Goal: Information Seeking & Learning: Learn about a topic

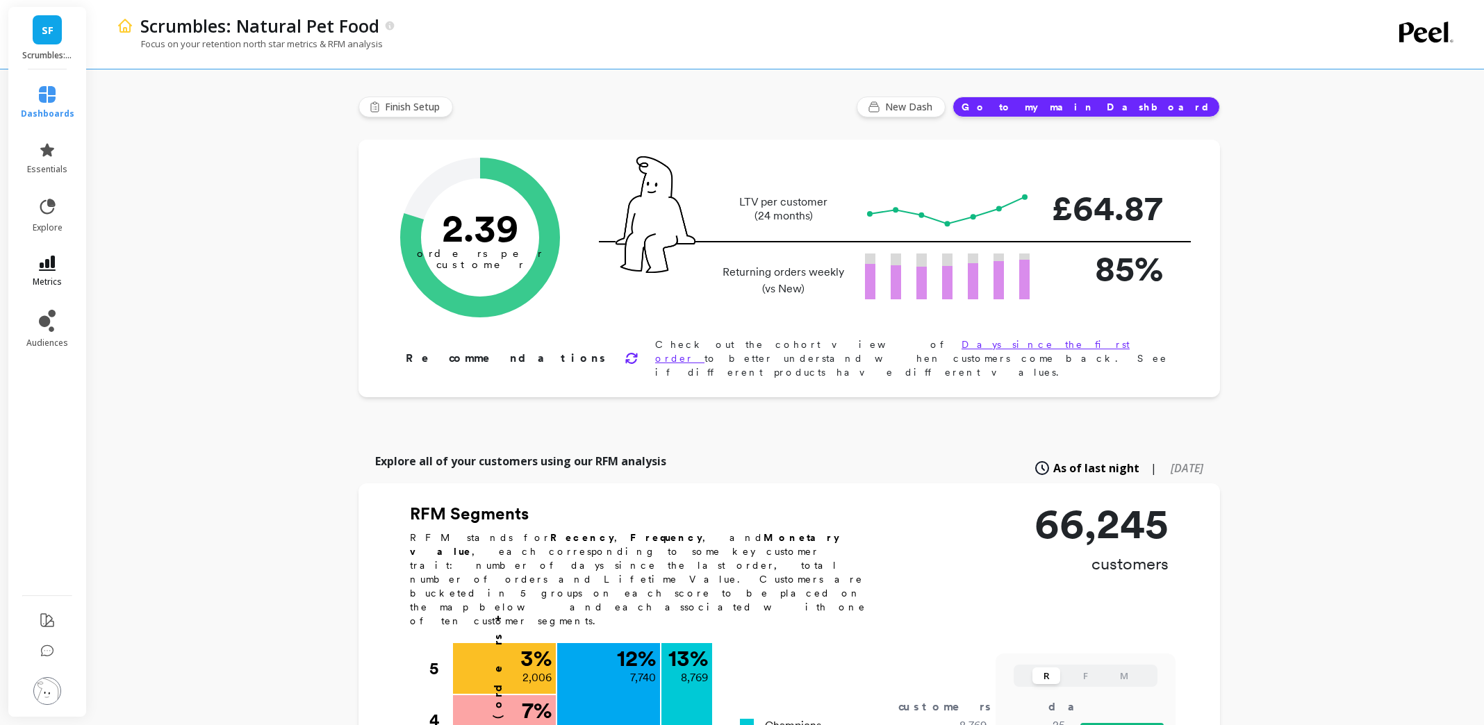
click at [40, 281] on span "metrics" at bounding box center [47, 282] width 29 height 11
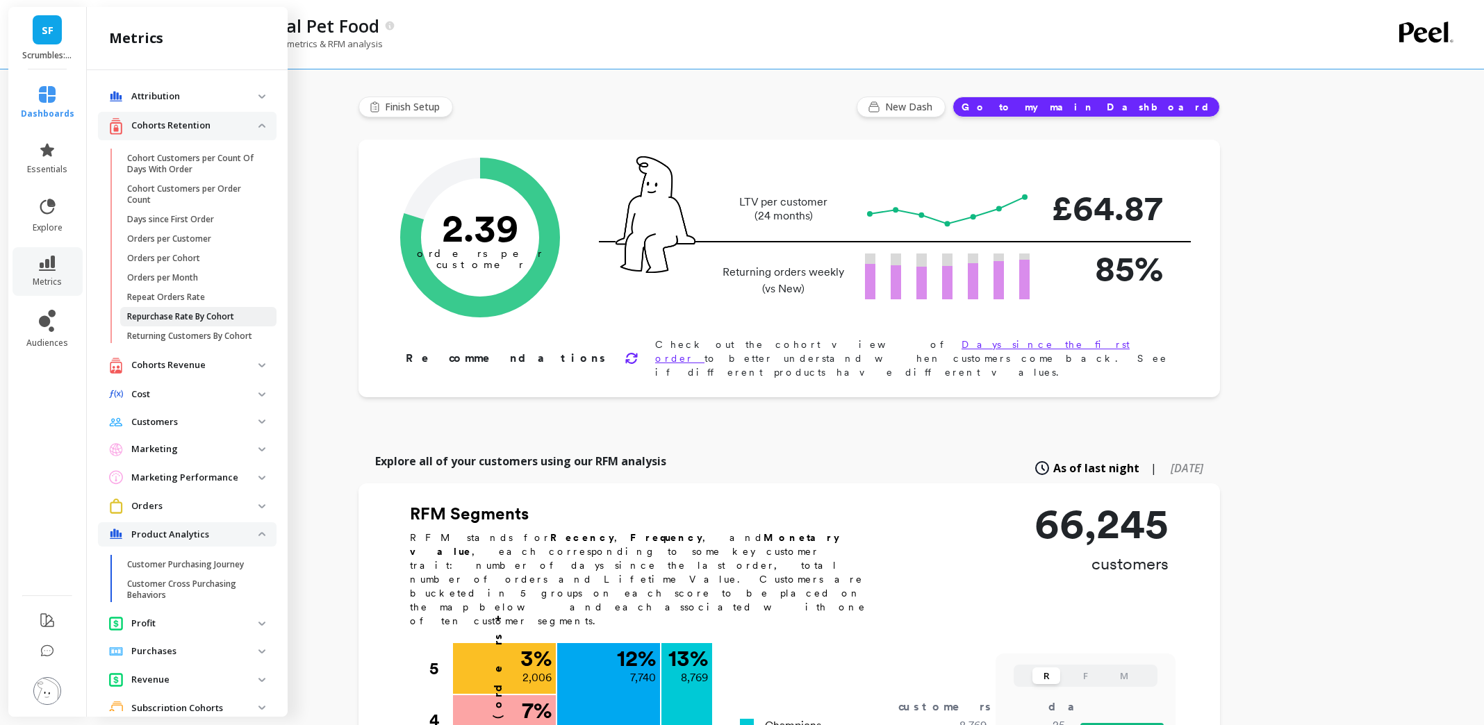
click at [197, 315] on p "Repurchase Rate By Cohort" at bounding box center [180, 316] width 107 height 11
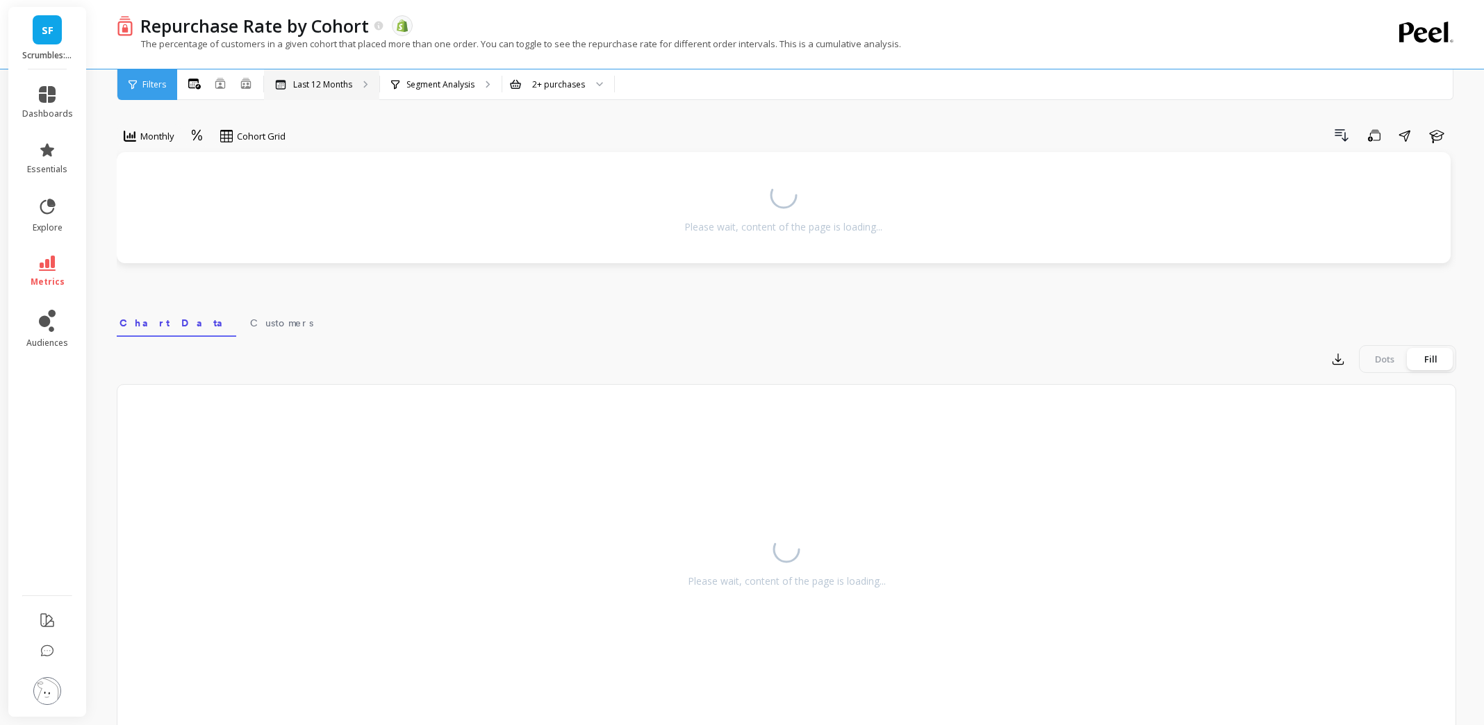
click at [355, 83] on div "Last 12 Months" at bounding box center [321, 84] width 115 height 31
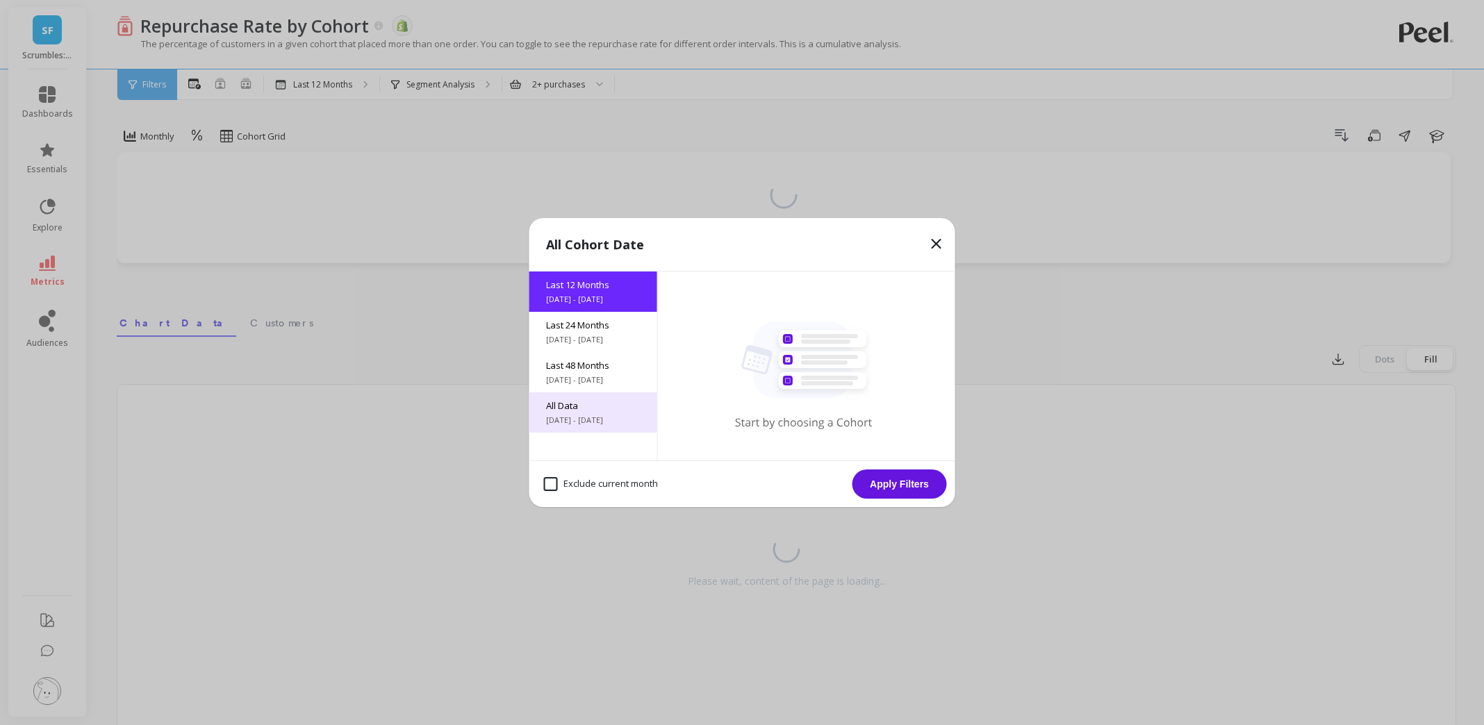
click at [597, 413] on div "All Data [DATE] - [DATE]" at bounding box center [594, 413] width 128 height 40
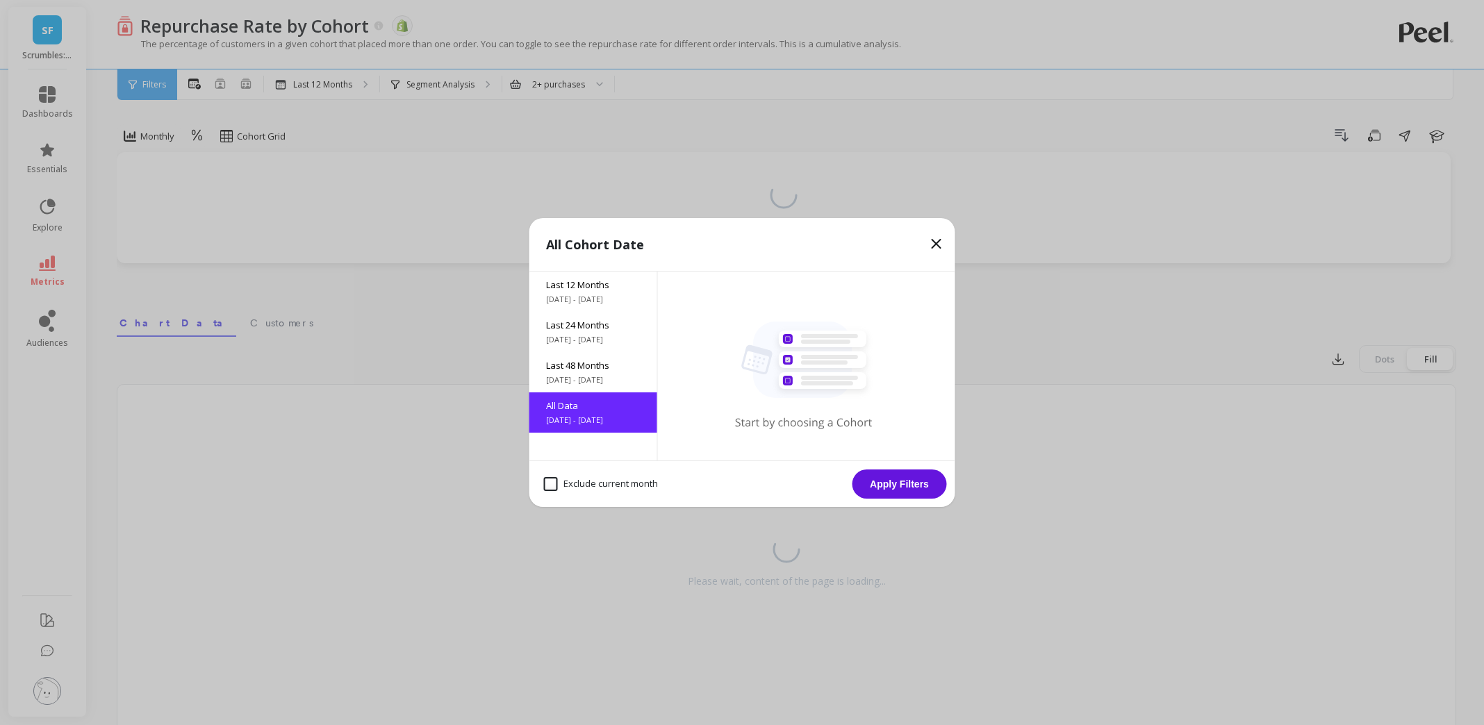
click at [598, 489] on month "Exclude current month" at bounding box center [601, 484] width 114 height 14
checkbox month "true"
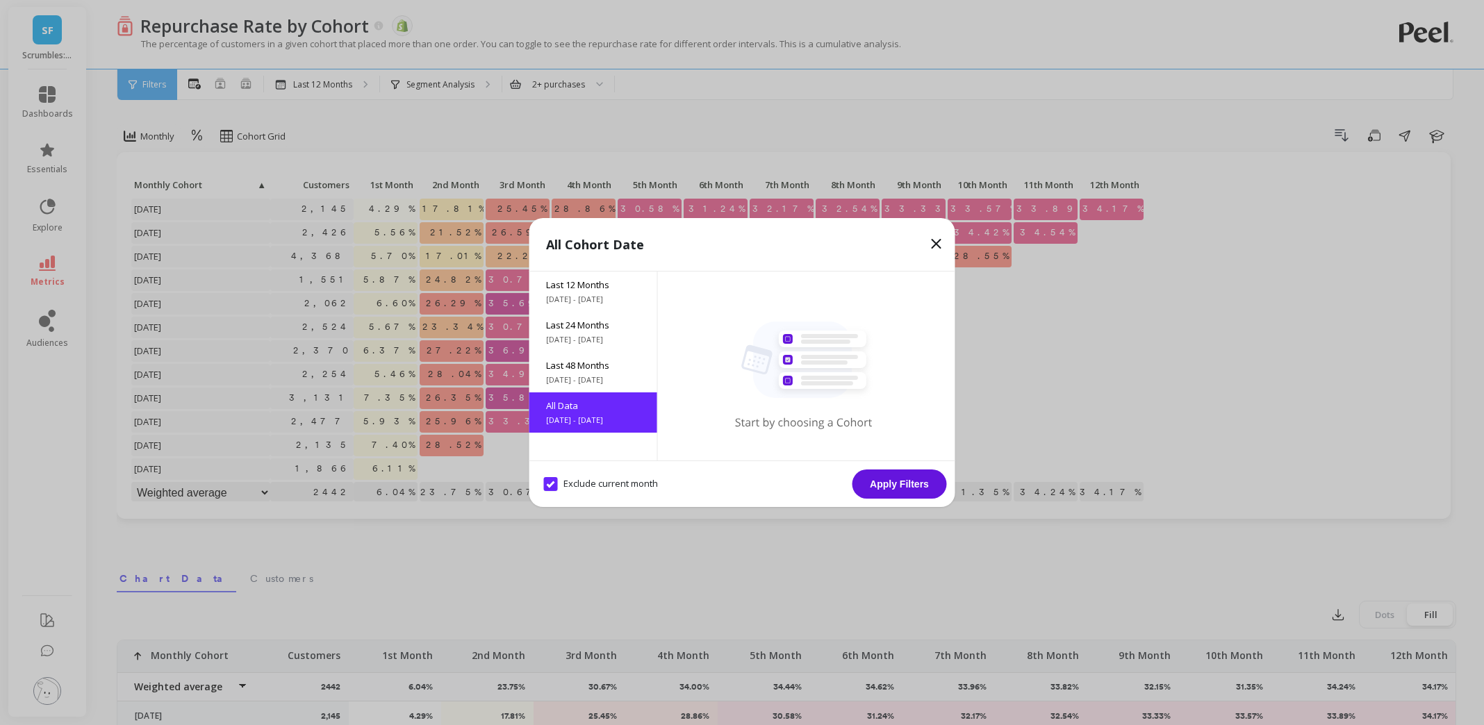
click at [888, 487] on button "Apply Filters" at bounding box center [900, 484] width 95 height 29
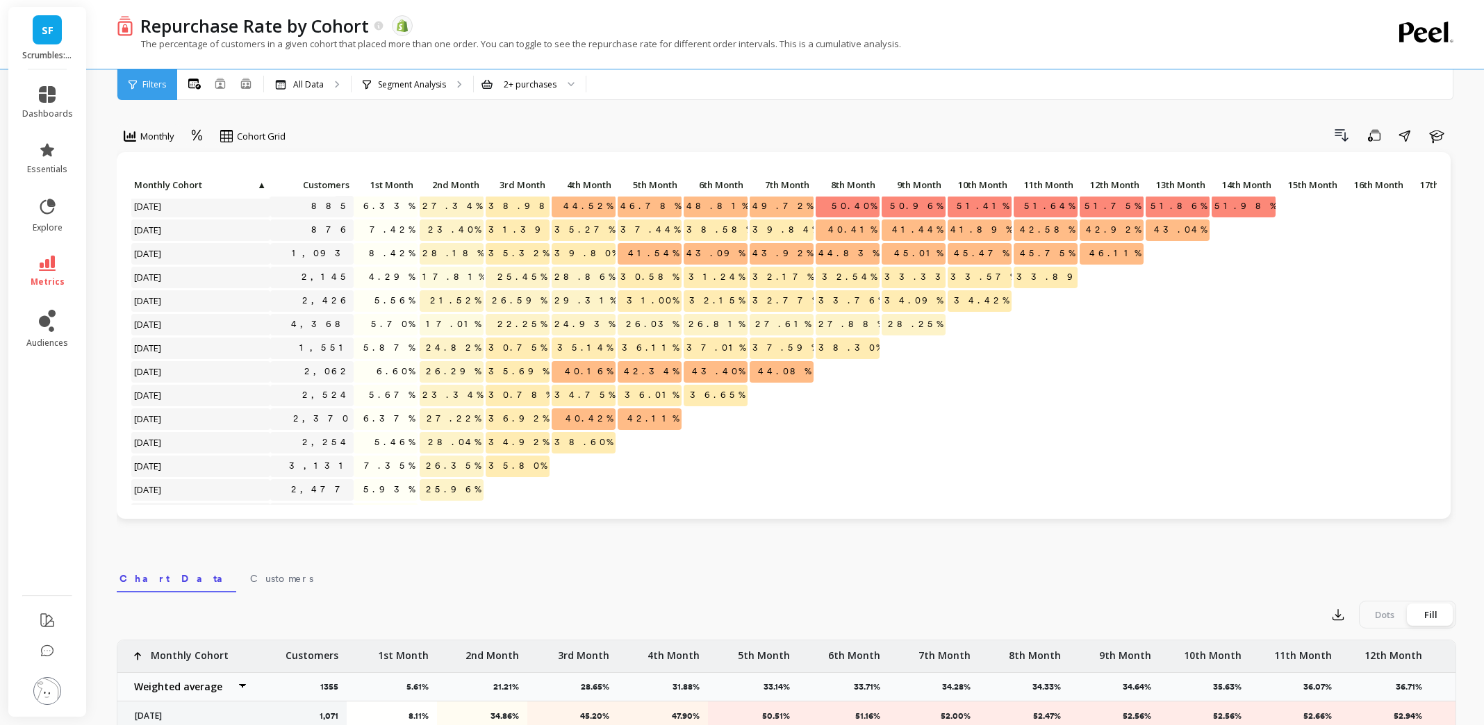
scroll to position [826, 0]
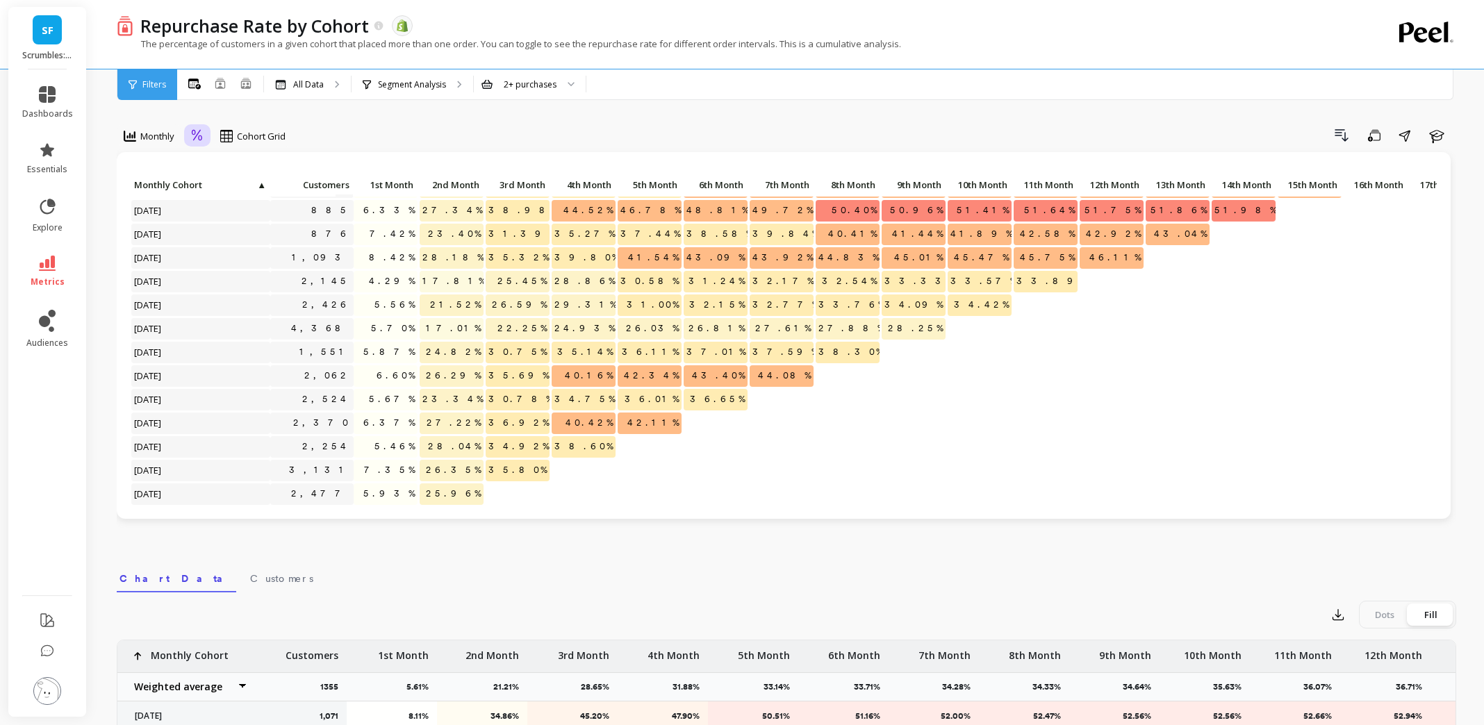
click at [195, 137] on icon at bounding box center [197, 135] width 13 height 13
click at [222, 195] on div "Absolute" at bounding box center [235, 194] width 79 height 13
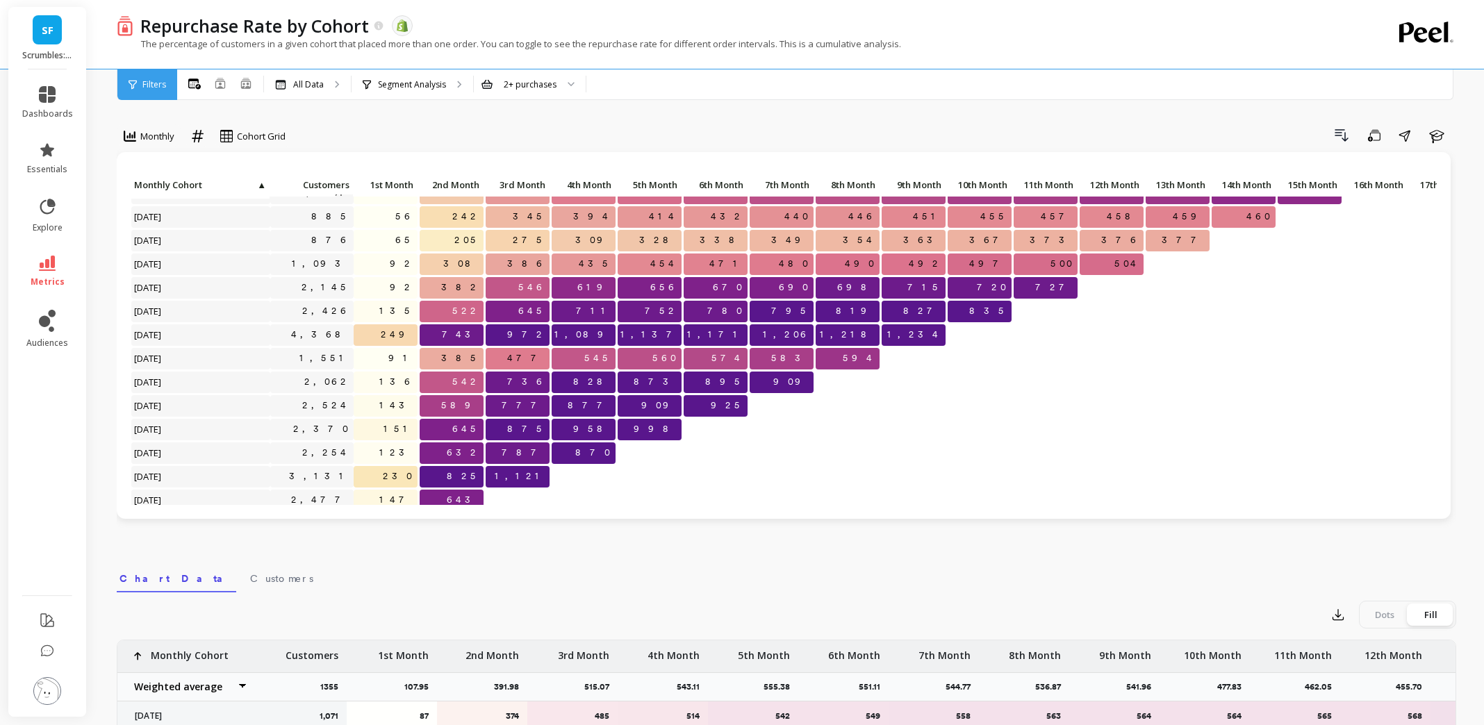
scroll to position [826, 0]
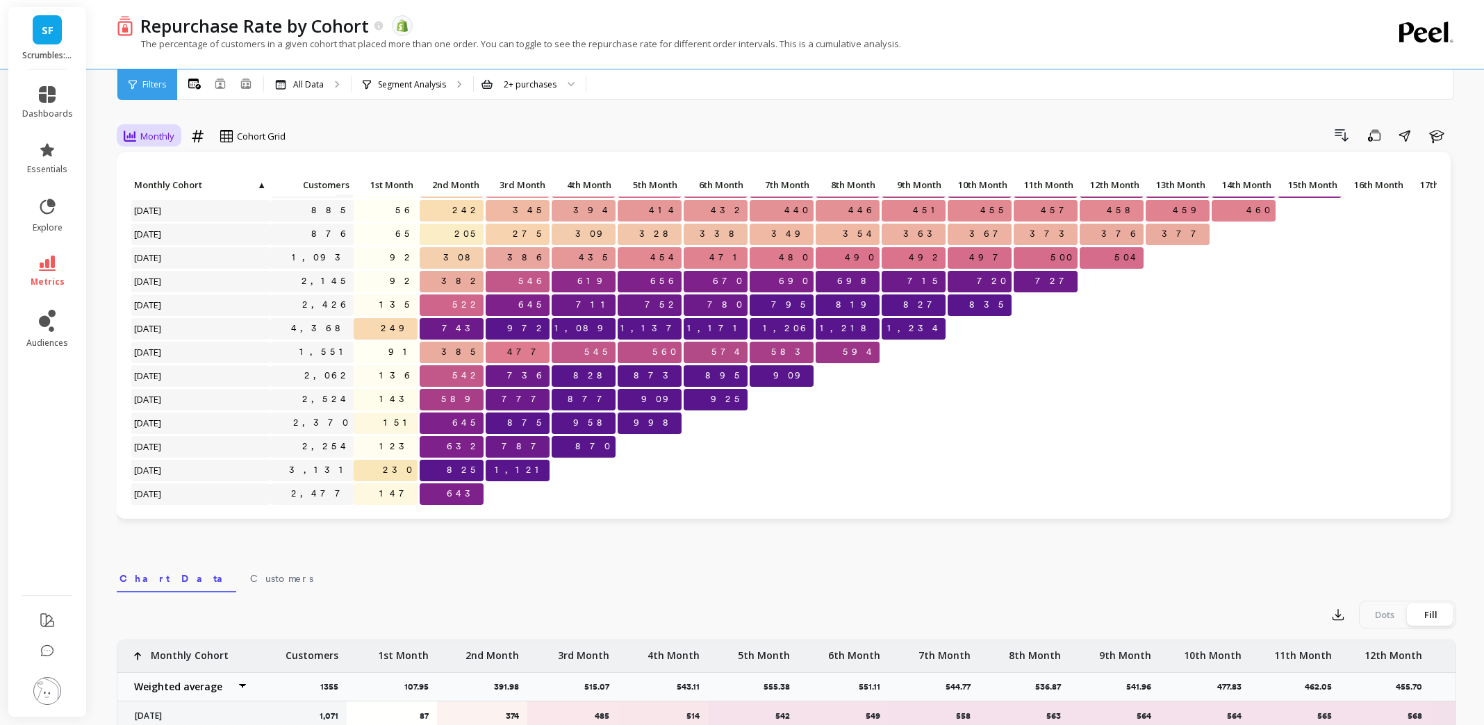
click at [168, 140] on span "Monthly" at bounding box center [157, 136] width 34 height 13
click at [200, 139] on icon at bounding box center [197, 135] width 13 height 13
click at [229, 172] on div "Relative" at bounding box center [235, 167] width 79 height 13
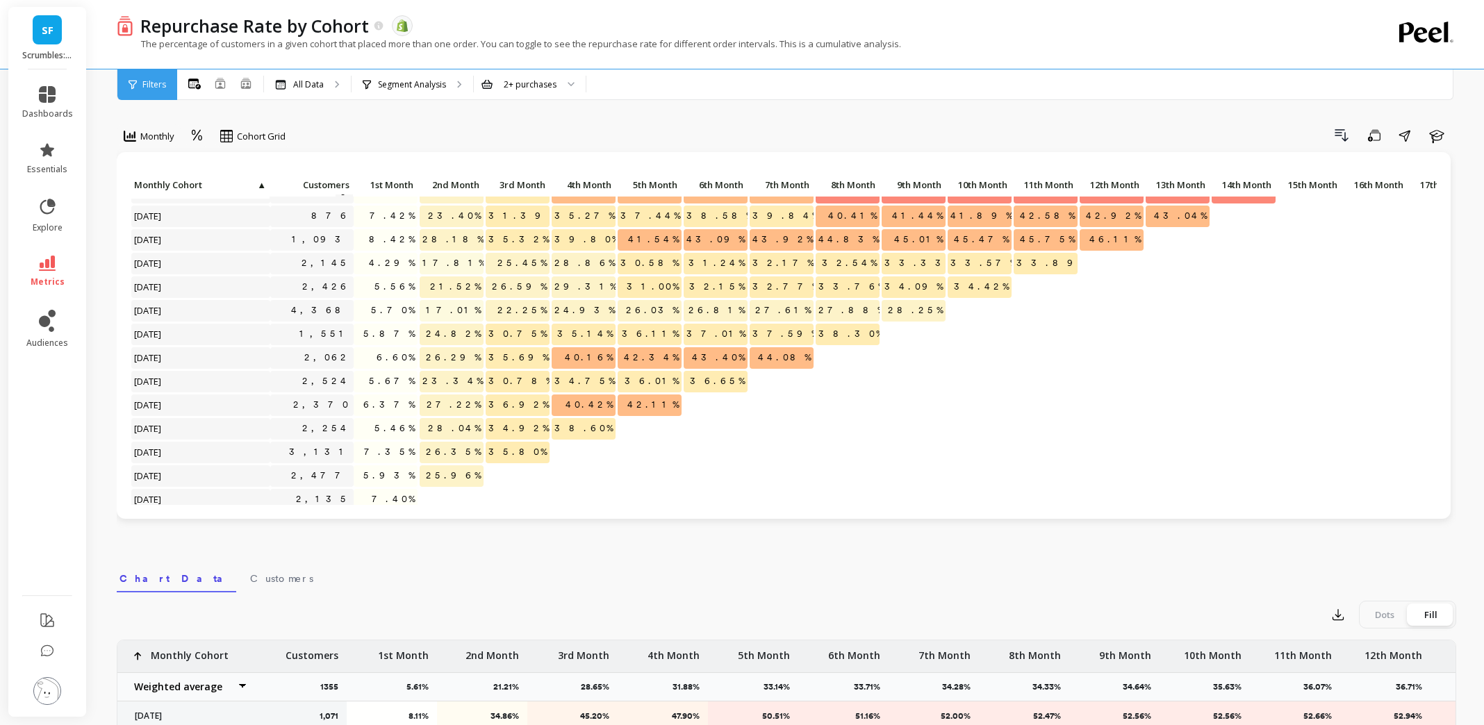
scroll to position [836, 0]
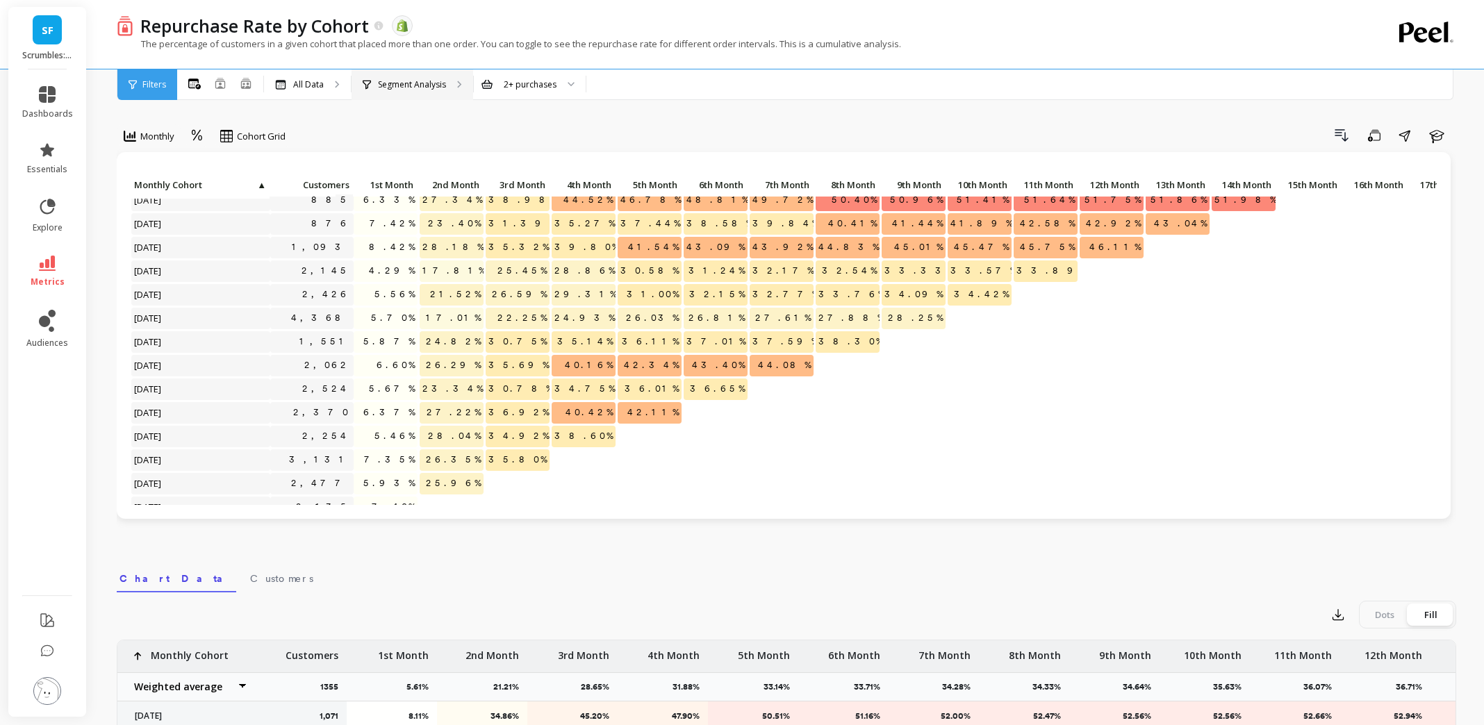
click at [451, 85] on div "Segment Analysis" at bounding box center [413, 84] width 122 height 31
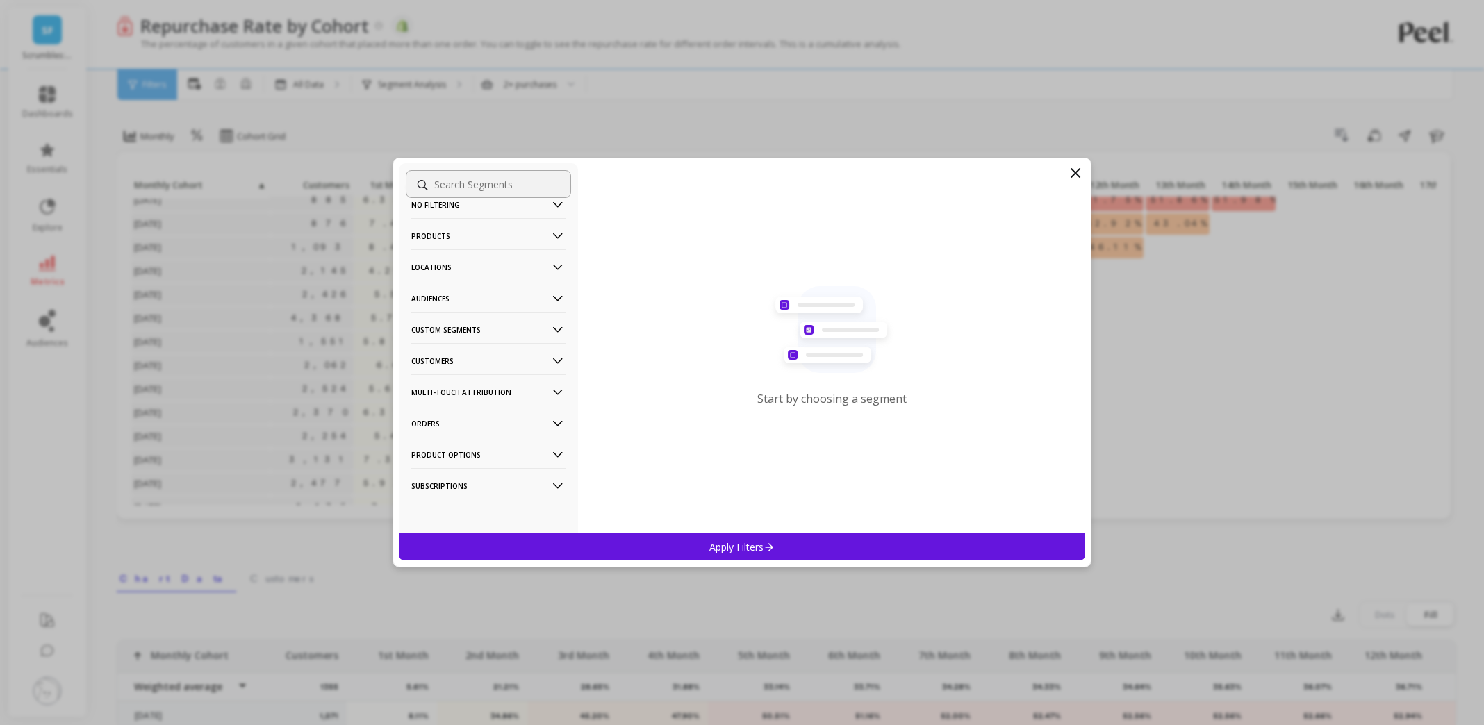
scroll to position [3, 0]
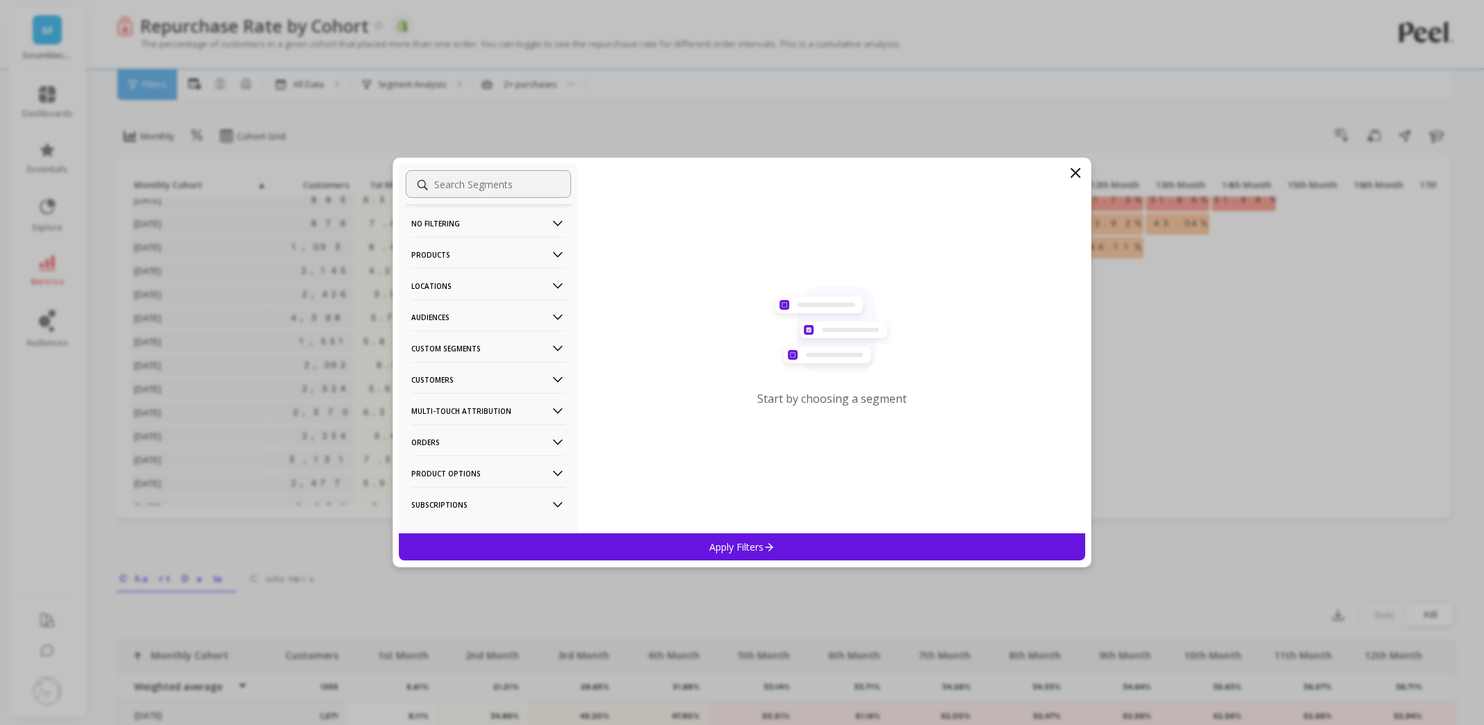
click at [553, 416] on Attribution-icon at bounding box center [557, 411] width 15 height 15
click at [484, 425] on div "UTM Source" at bounding box center [488, 428] width 165 height 22
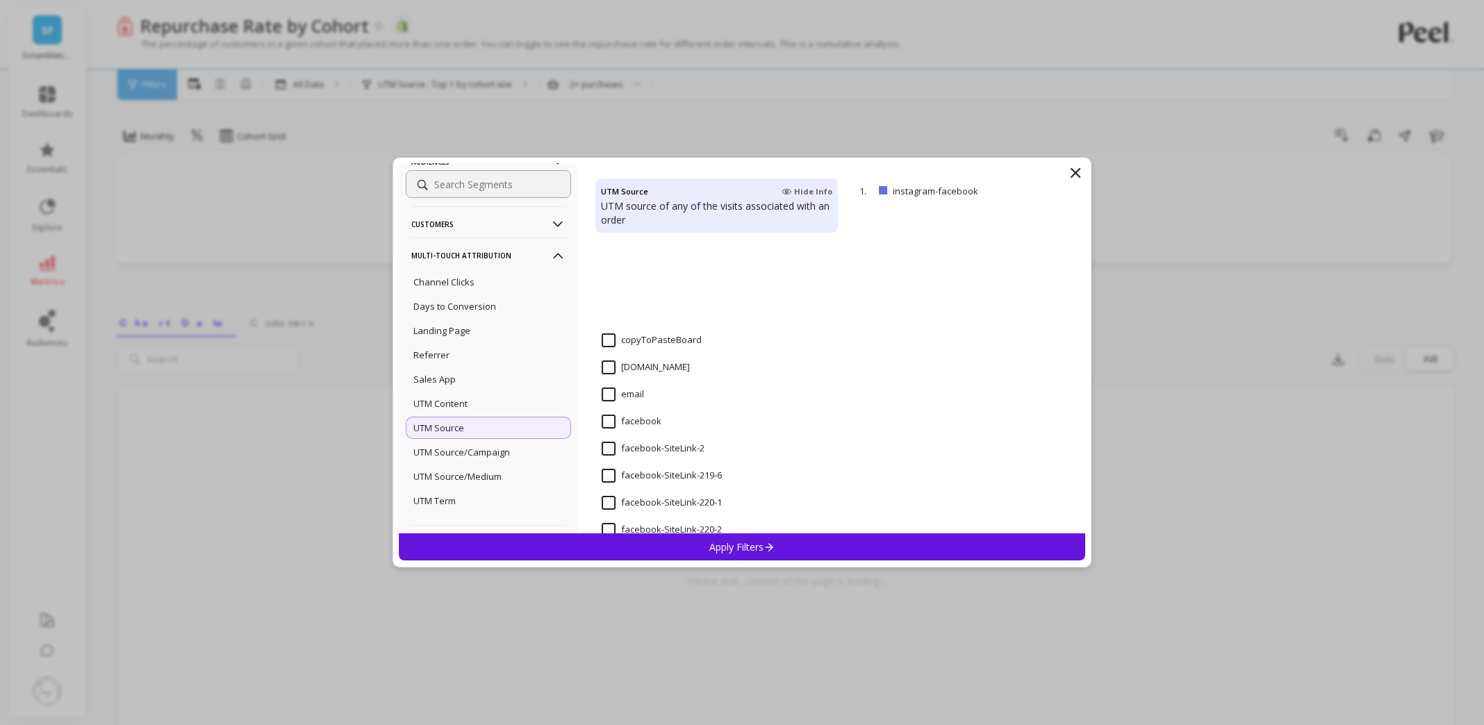
scroll to position [5756, 0]
click at [612, 366] on input "google" at bounding box center [626, 366] width 48 height 14
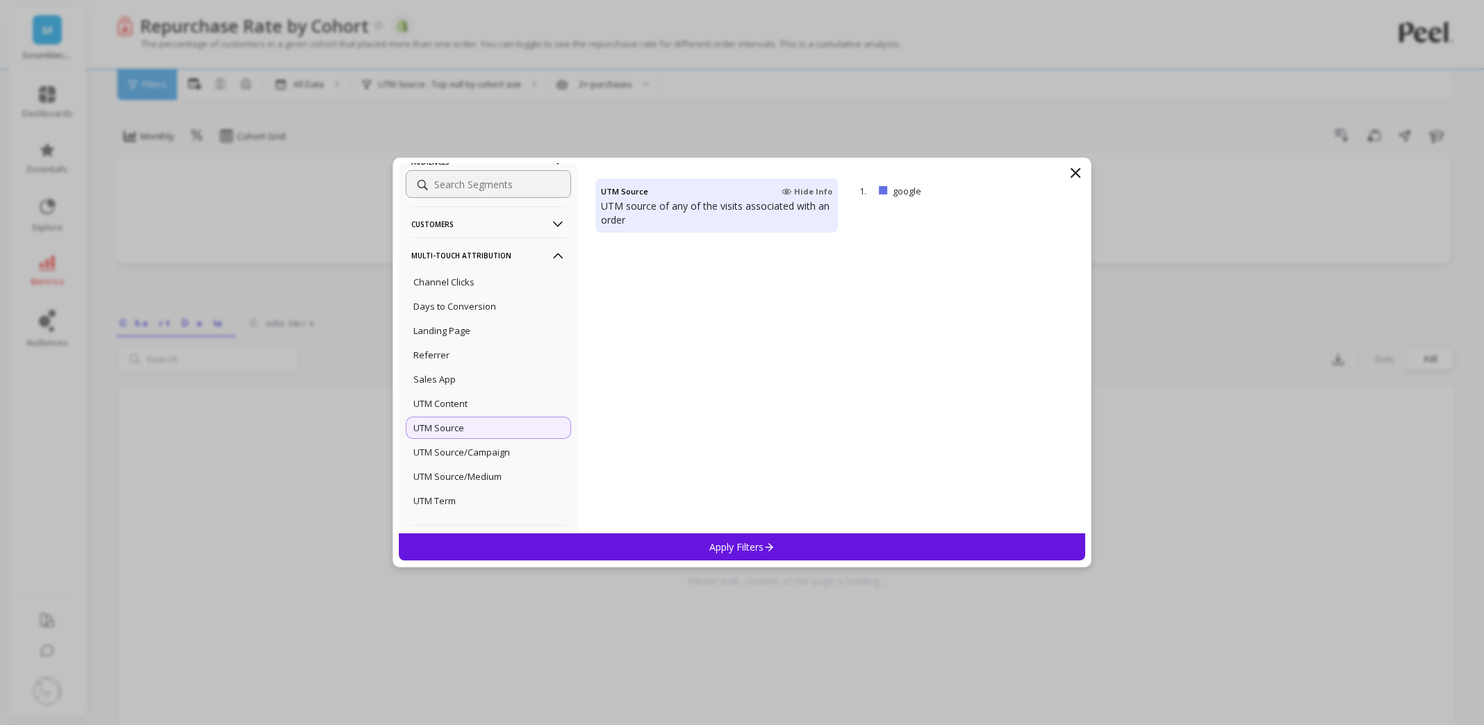
scroll to position [0, 0]
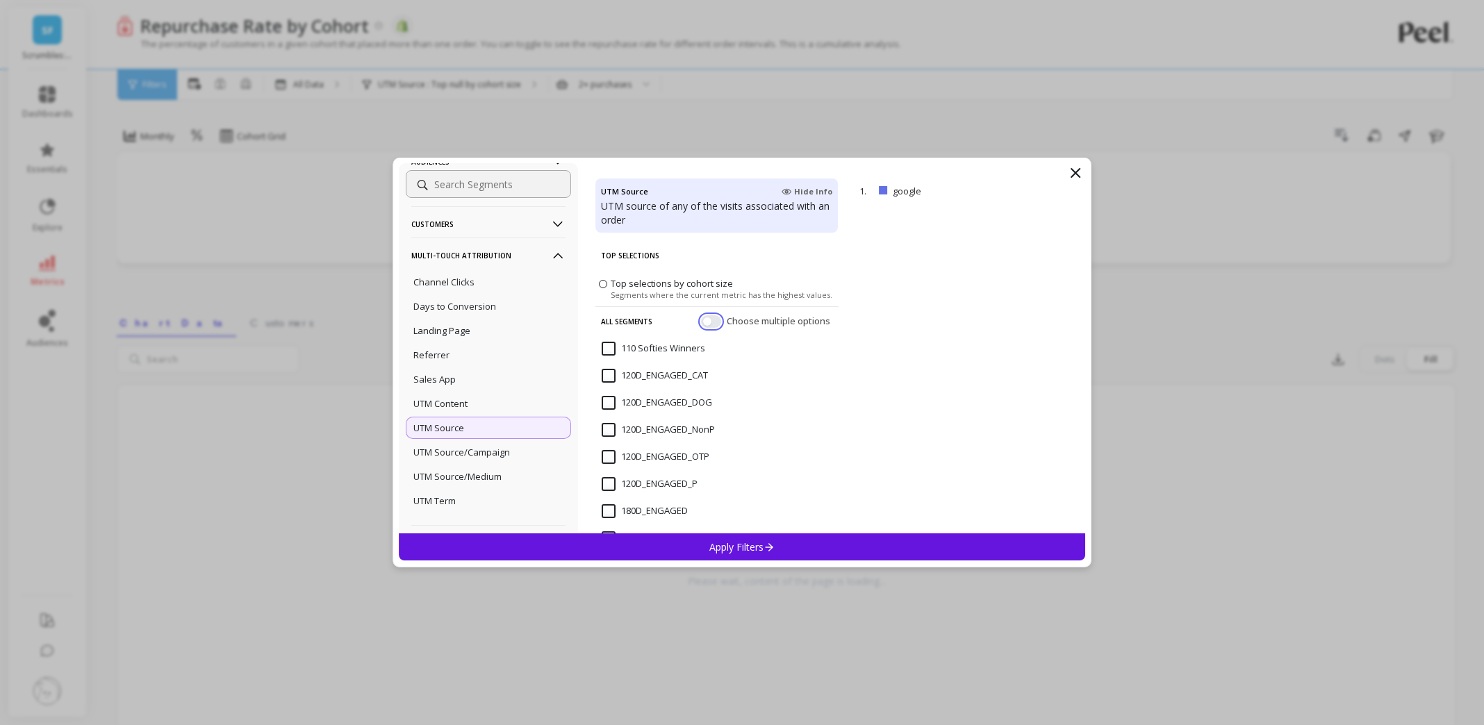
click at [712, 324] on button "button" at bounding box center [711, 321] width 20 height 13
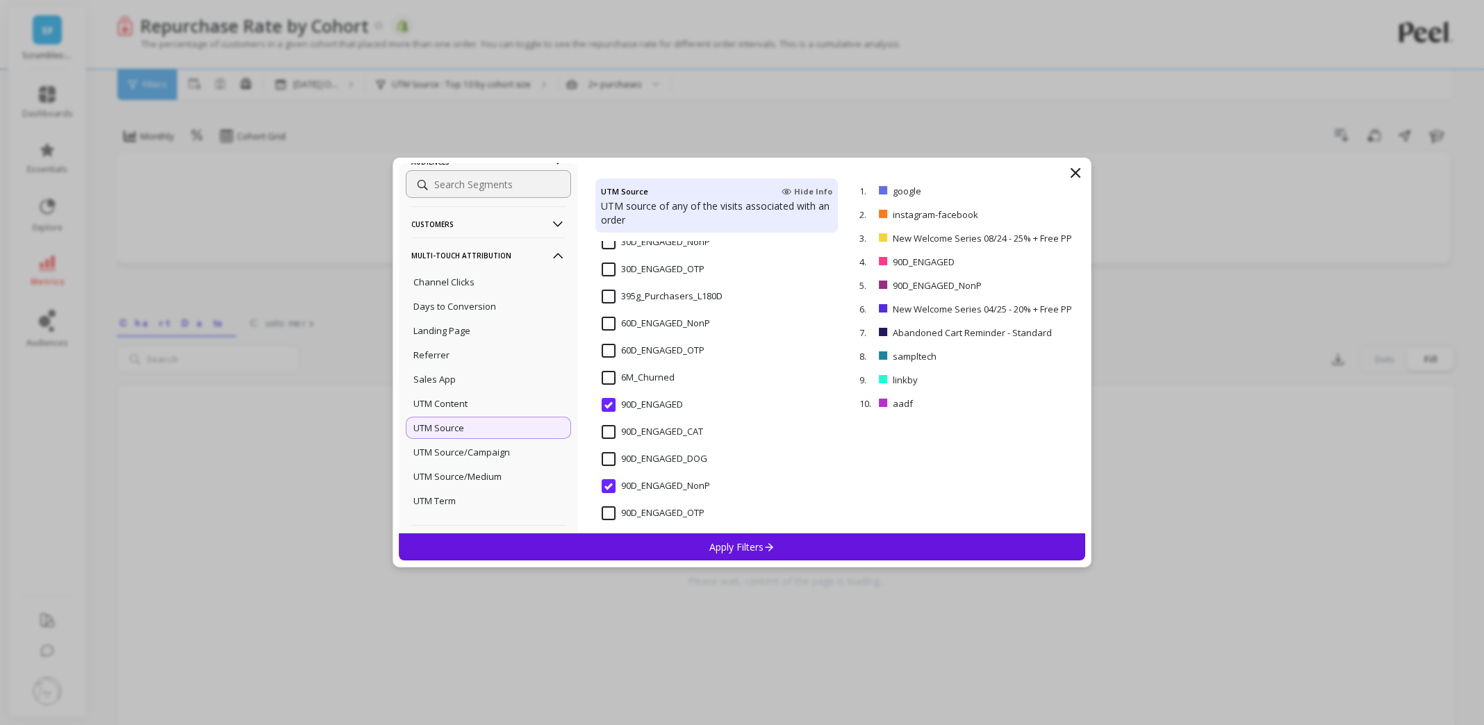
scroll to position [602, 0]
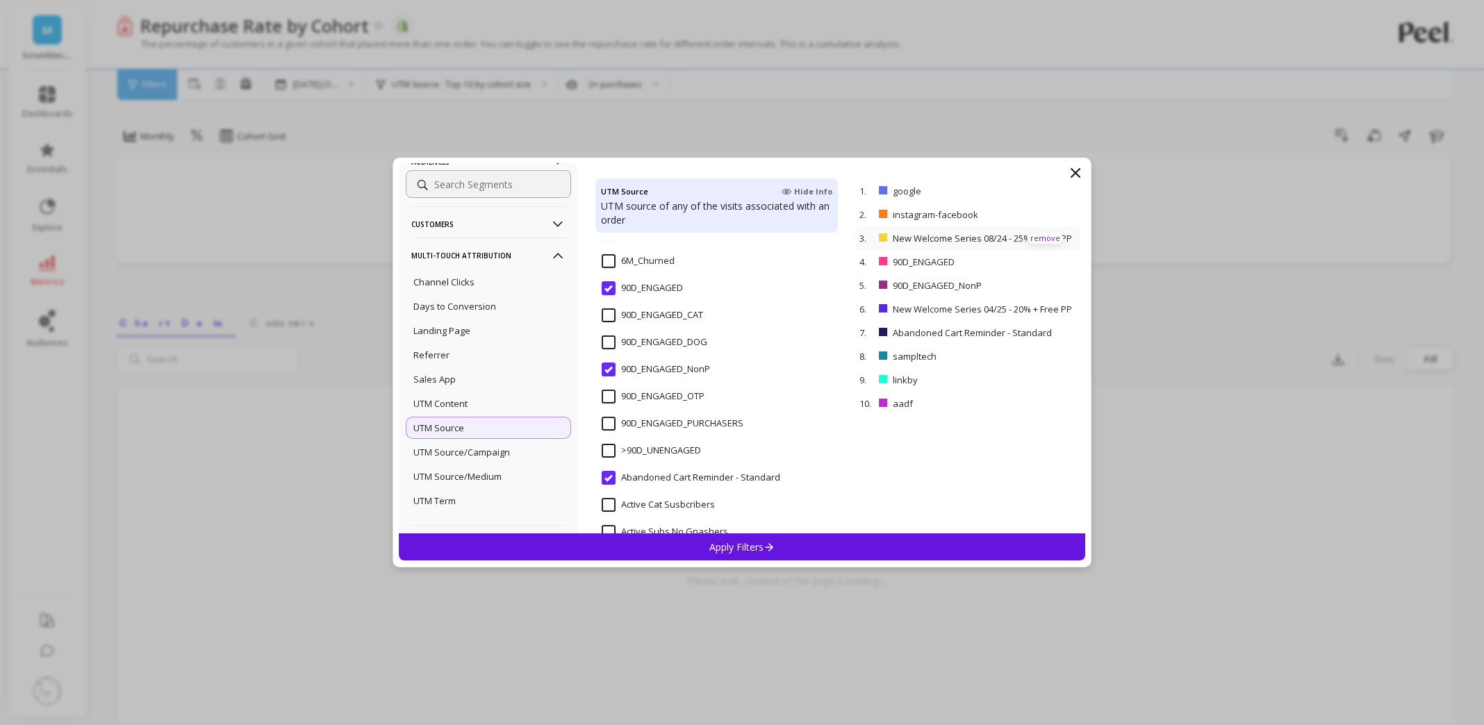
click at [1053, 238] on p "remove" at bounding box center [1045, 238] width 35 height 10
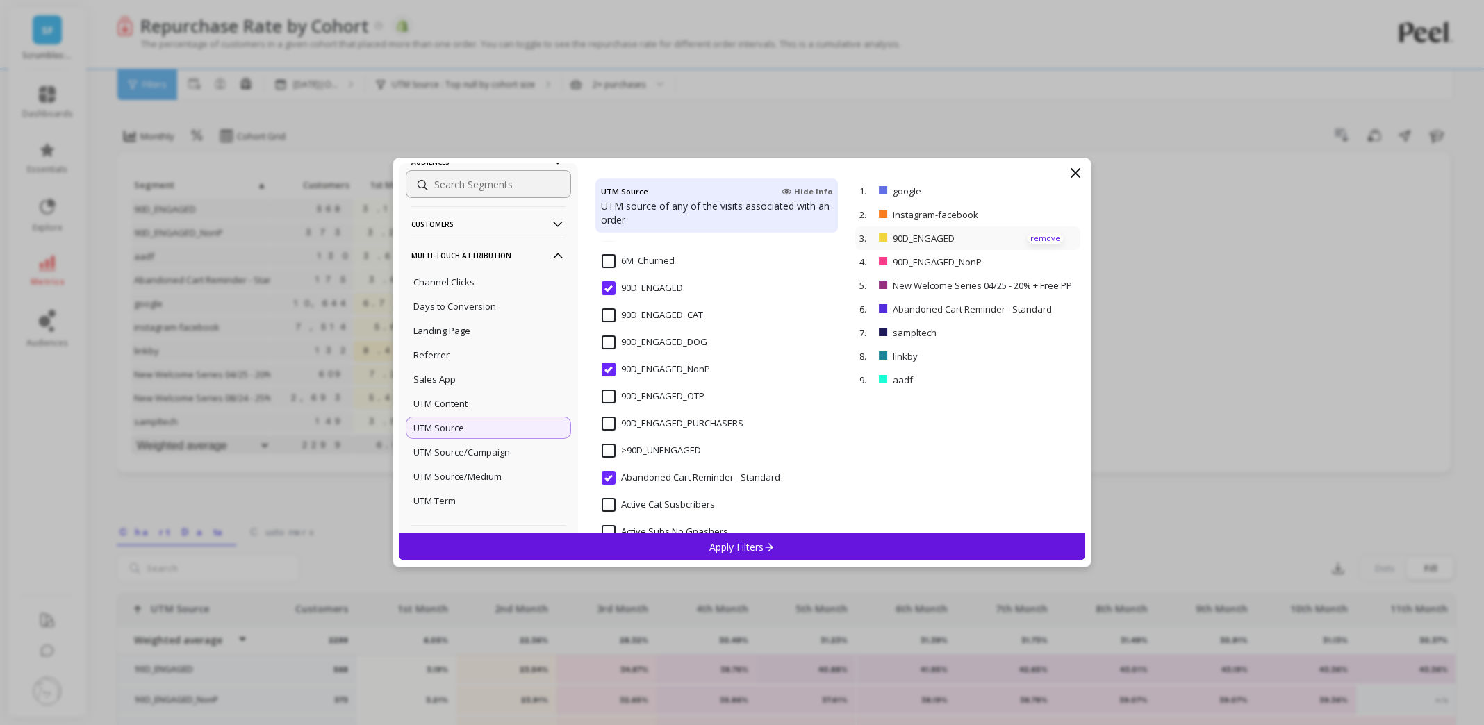
click at [1053, 239] on p "remove" at bounding box center [1045, 238] width 35 height 10
click at [1049, 240] on p "remove" at bounding box center [1045, 238] width 35 height 10
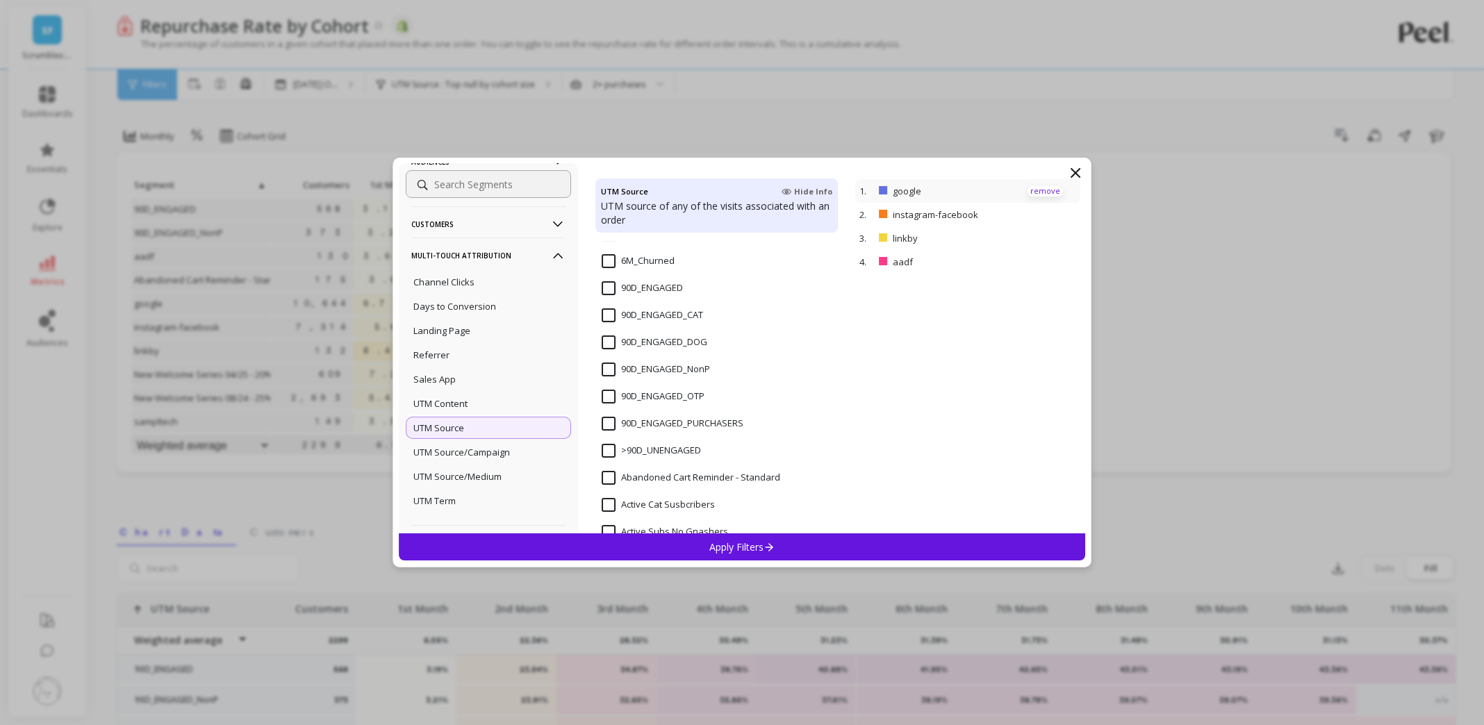
click at [1040, 190] on p "remove" at bounding box center [1045, 191] width 35 height 10
click at [1043, 210] on p "remove" at bounding box center [1045, 215] width 35 height 10
click at [1044, 213] on p "remove" at bounding box center [1045, 215] width 35 height 10
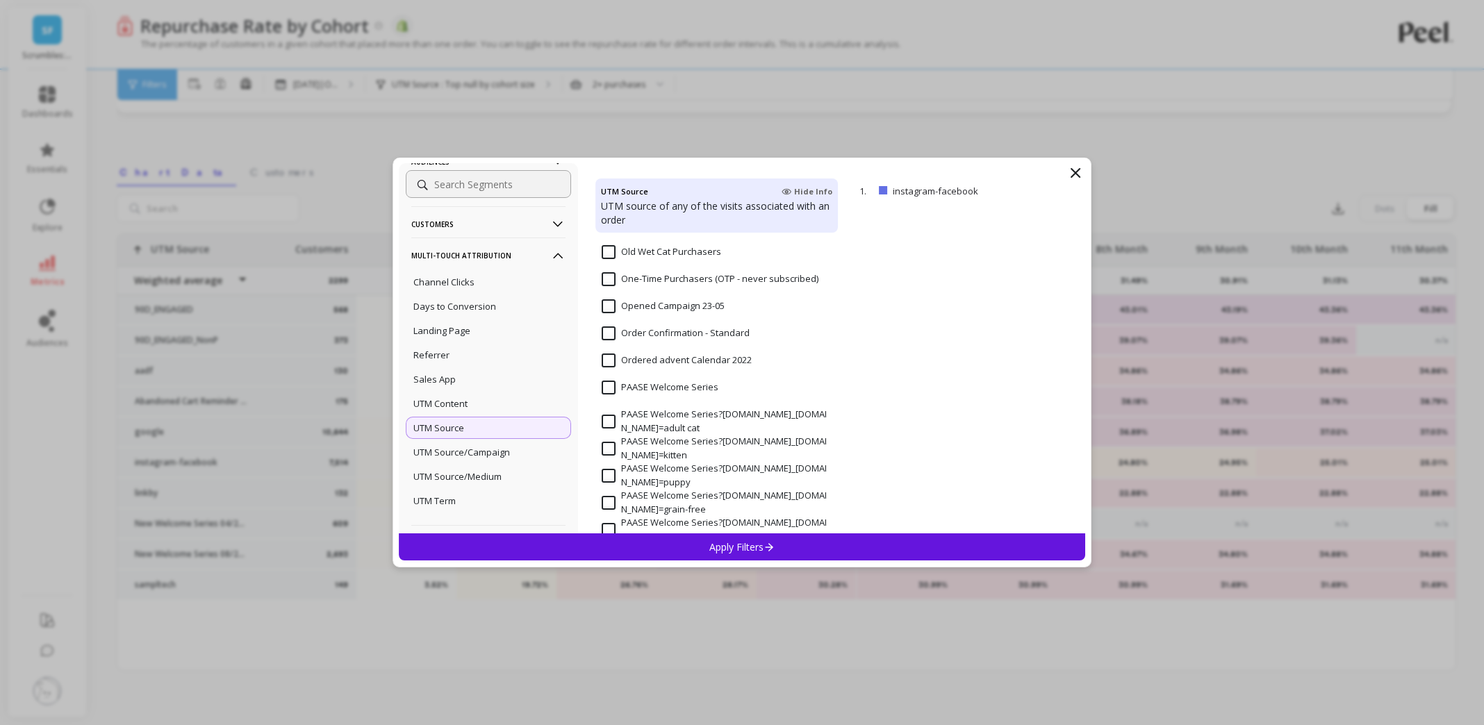
scroll to position [3274, 0]
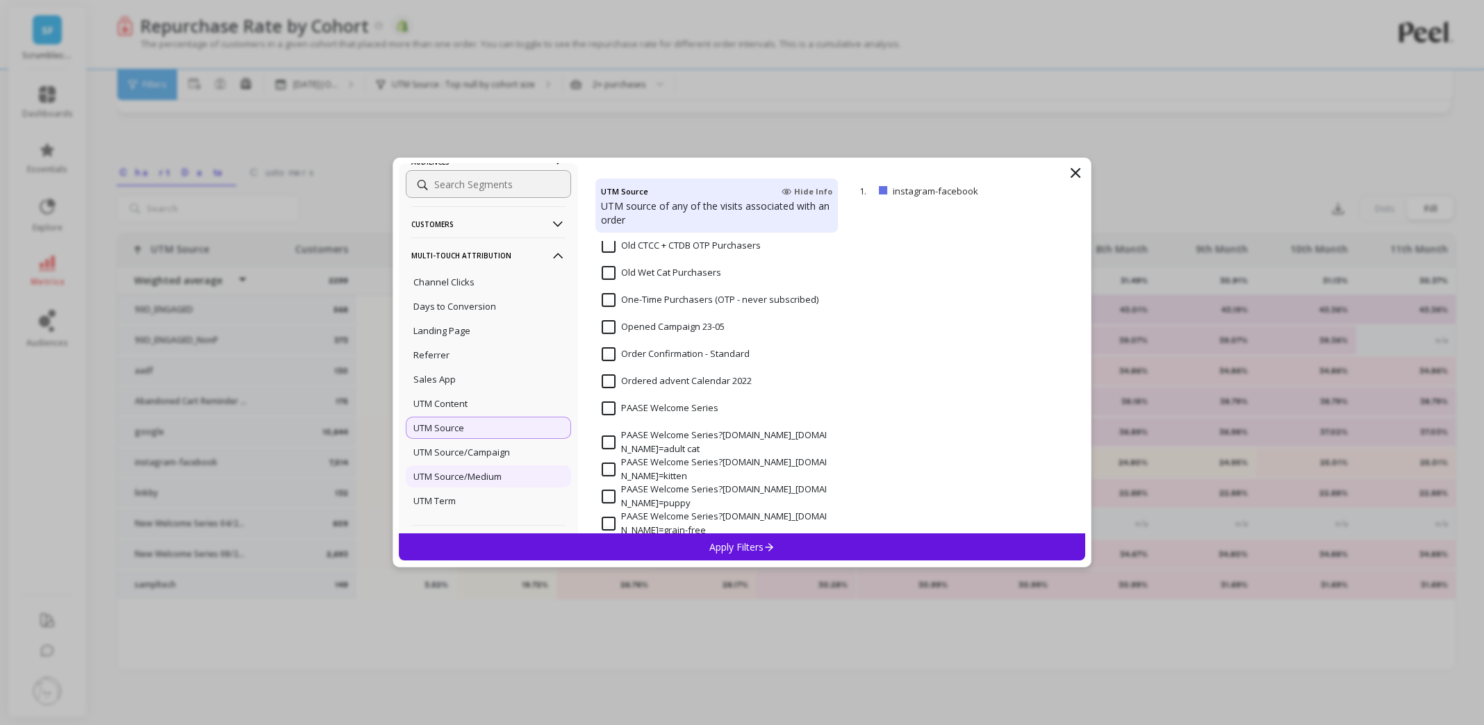
click at [499, 481] on p "UTM Source/Medium" at bounding box center [457, 476] width 88 height 13
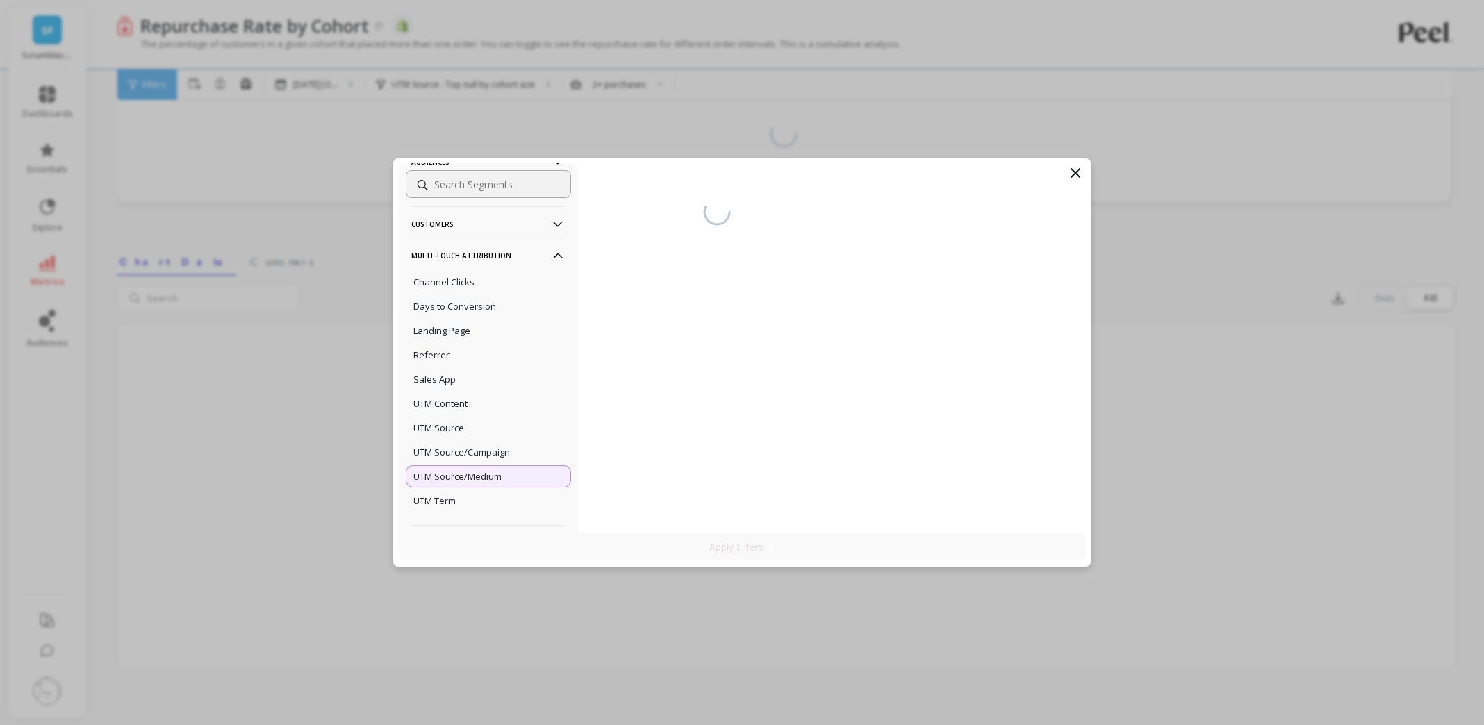
scroll to position [60, 0]
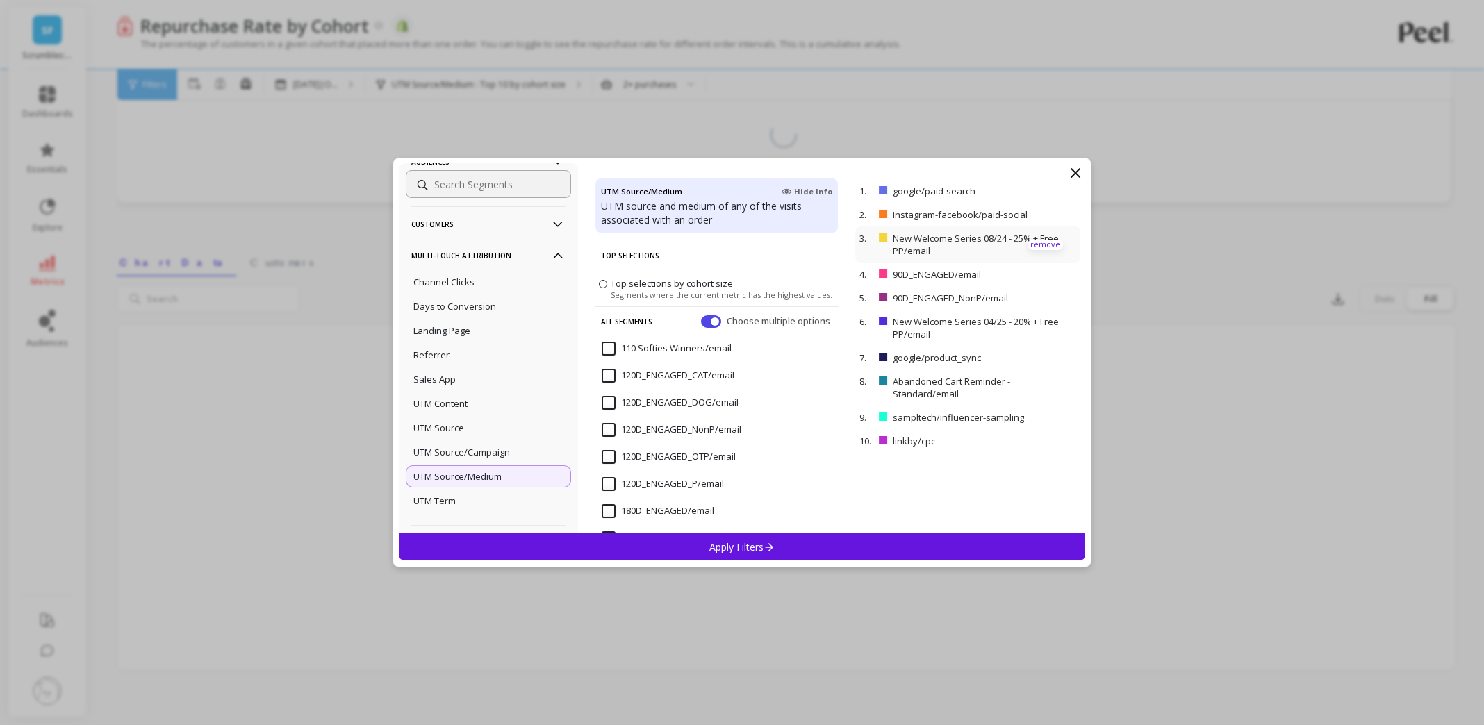
click at [1047, 244] on p "remove" at bounding box center [1045, 245] width 35 height 10
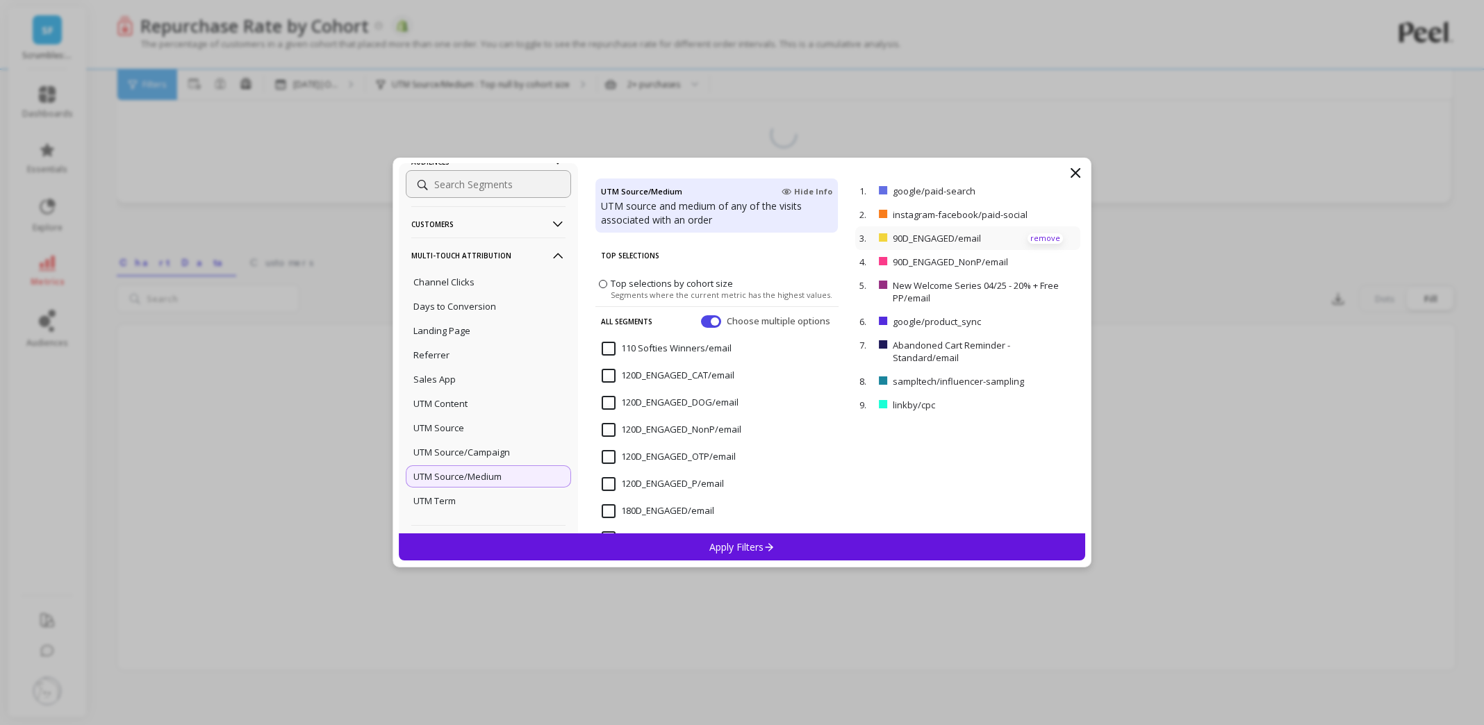
click at [1045, 240] on p "remove" at bounding box center [1045, 238] width 35 height 10
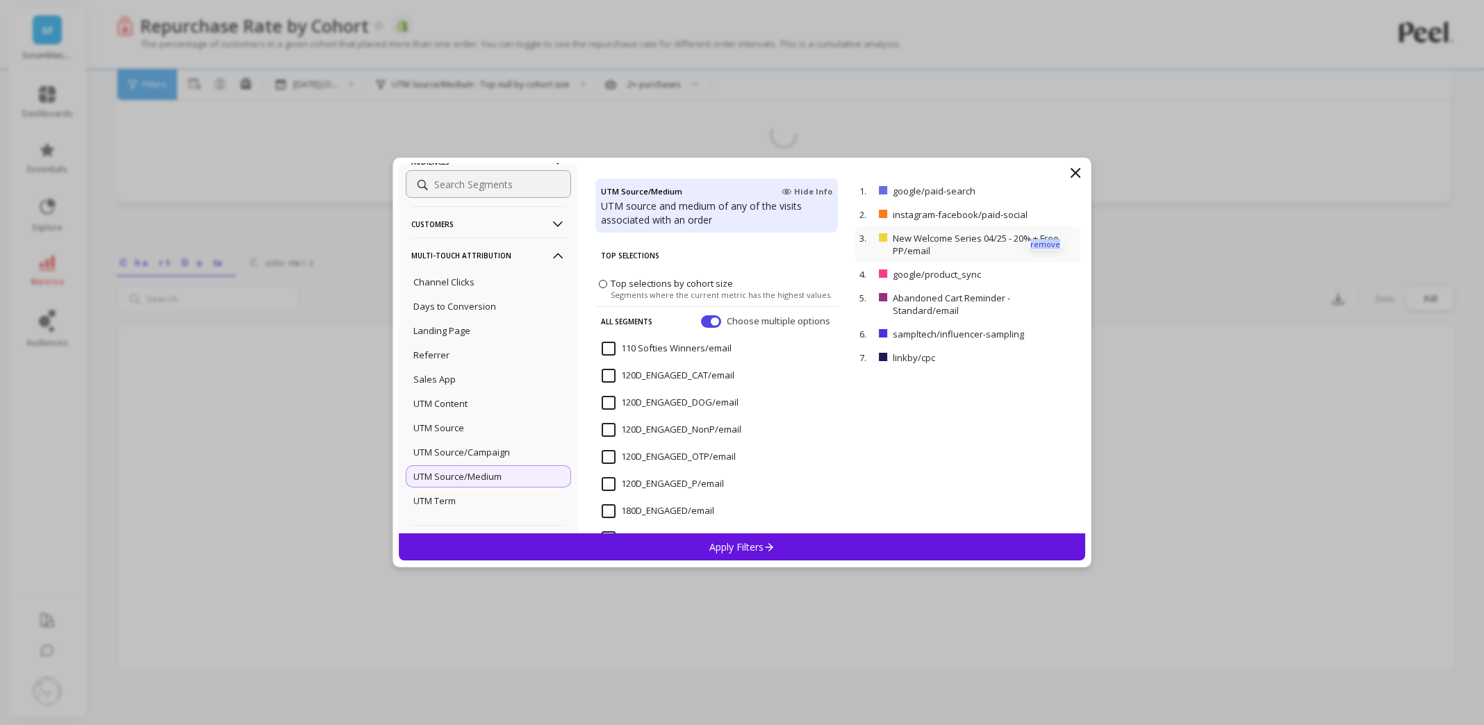
click at [1045, 240] on p "remove" at bounding box center [1045, 245] width 35 height 10
click at [1045, 240] on p "remove" at bounding box center [1045, 238] width 35 height 10
click at [1045, 240] on p "remove" at bounding box center [1045, 245] width 35 height 10
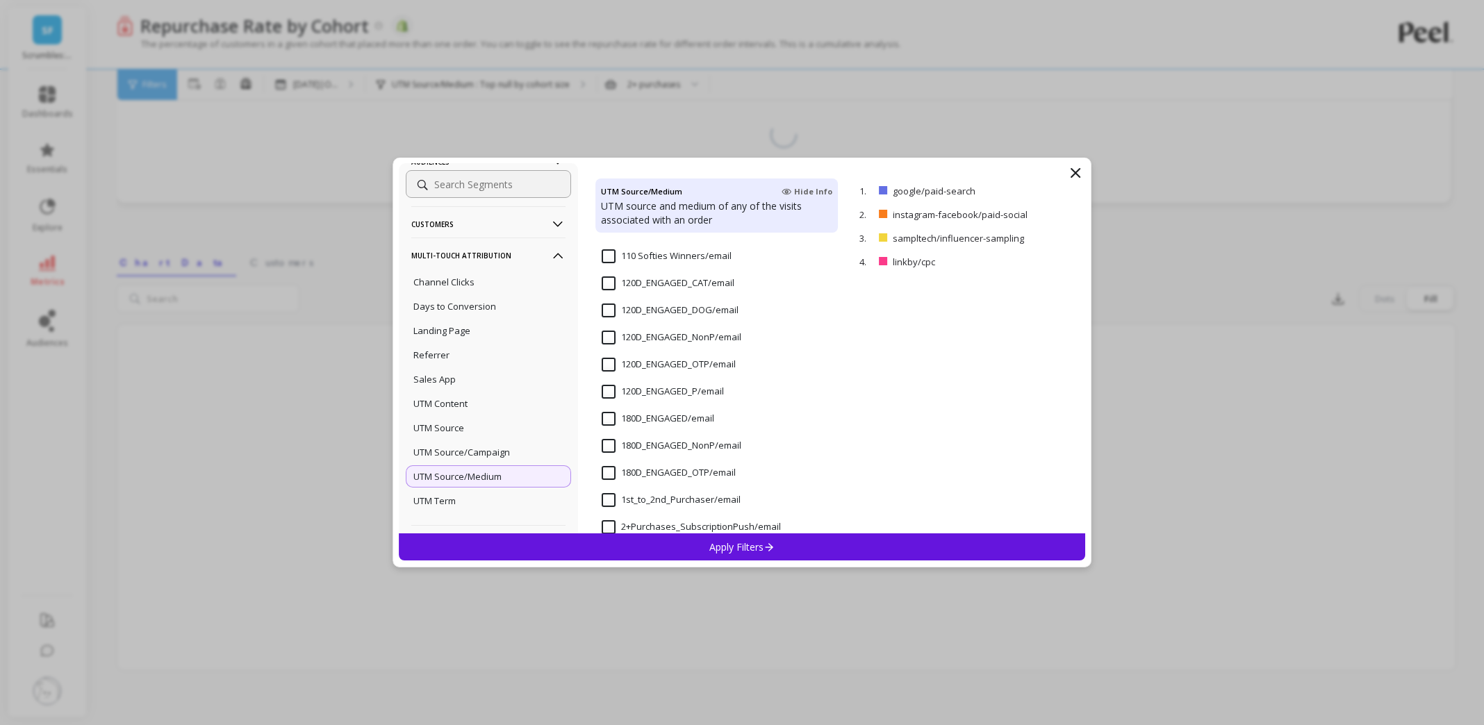
scroll to position [98, 0]
click at [709, 552] on p "Apply Filters" at bounding box center [742, 547] width 66 height 13
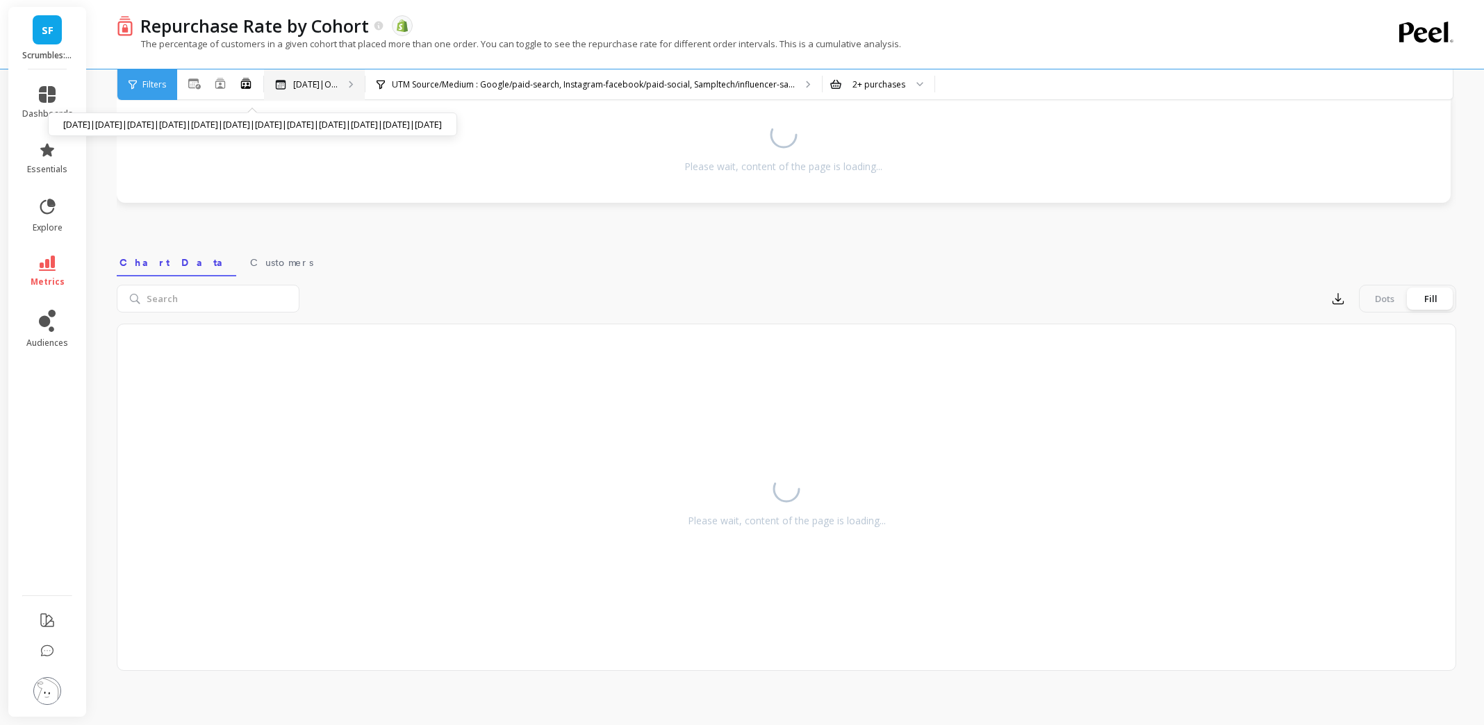
click at [355, 83] on div "[DATE]|O... [DATE]|[DATE]|[DATE]|[DATE]|[DATE]|[DATE]|[DATE]|[DATE]|[DATE]|[DAT…" at bounding box center [314, 84] width 101 height 31
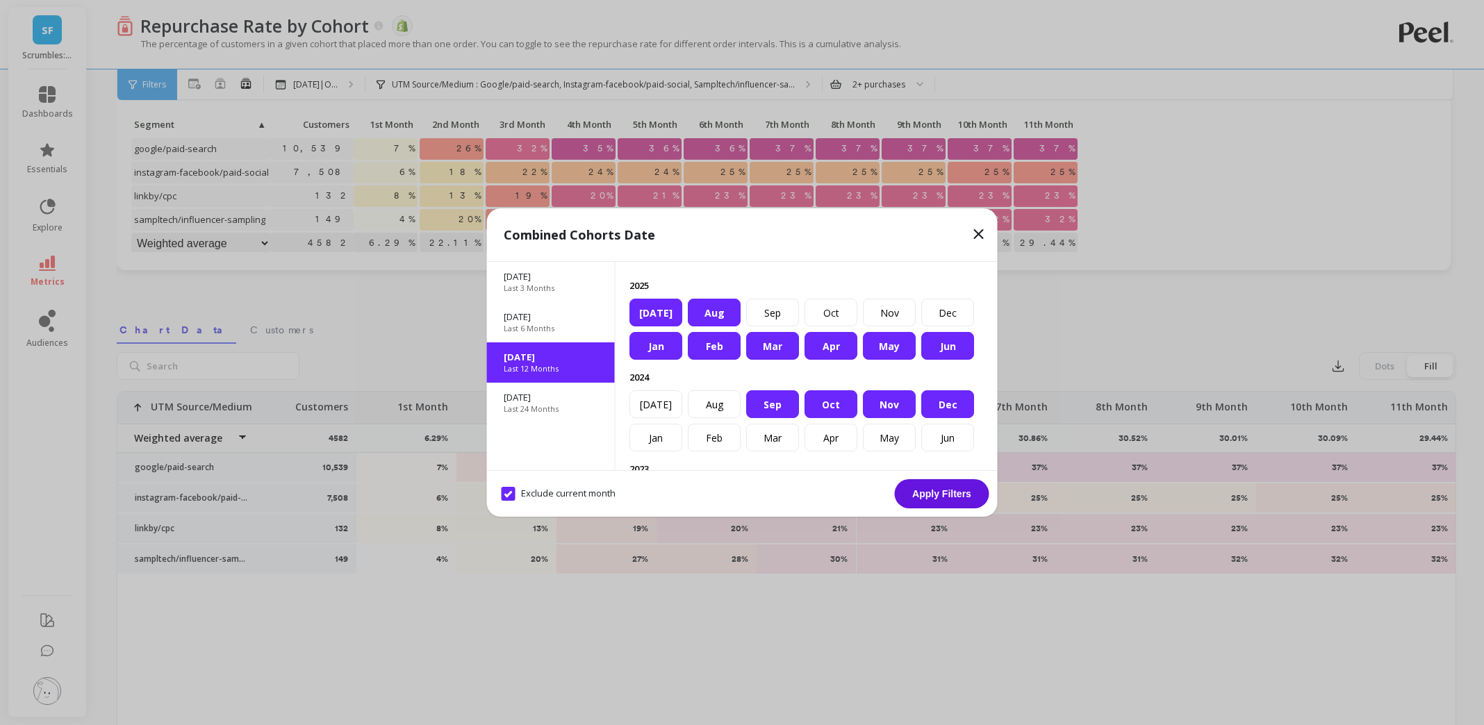
click at [507, 493] on month "Exclude current month" at bounding box center [559, 494] width 114 height 14
checkbox month "false"
click at [930, 500] on button "Apply Filters" at bounding box center [942, 493] width 95 height 29
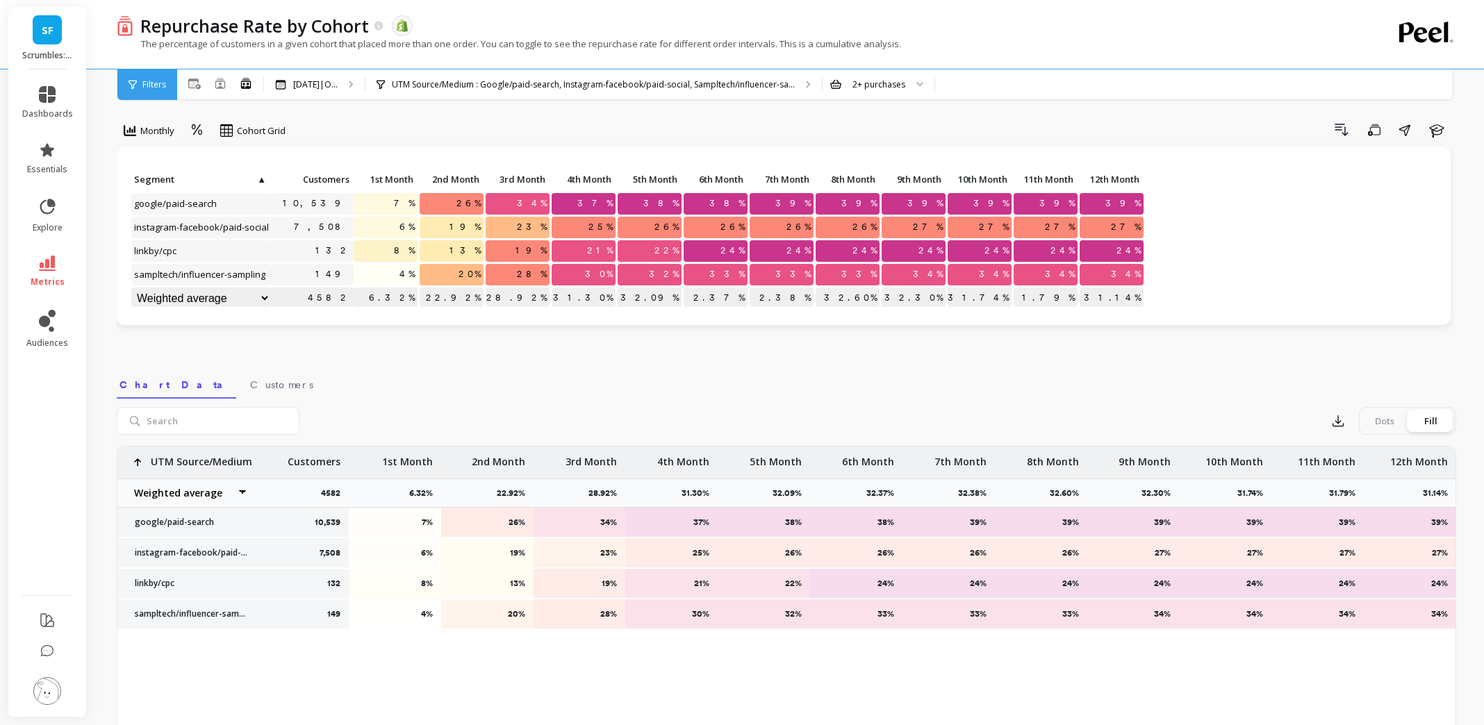
scroll to position [8, 0]
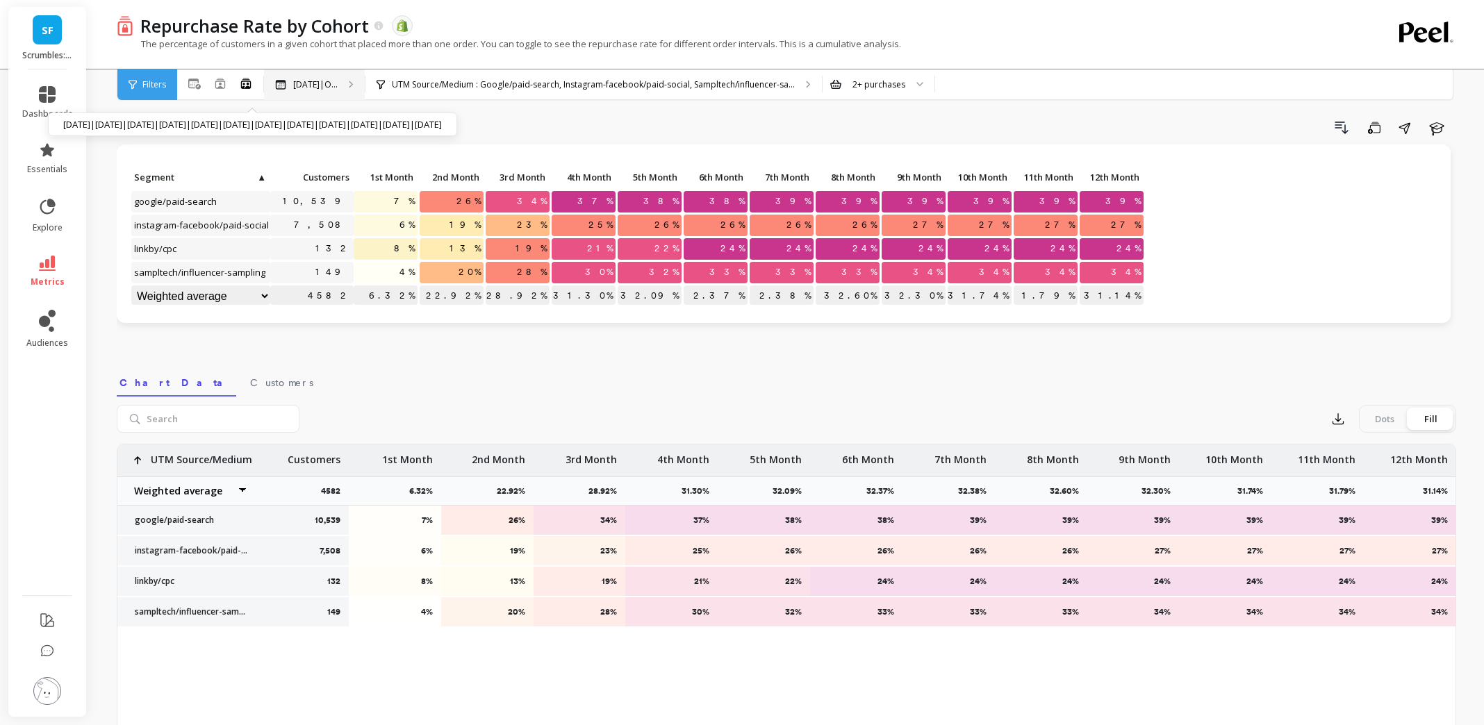
click at [338, 85] on p "[DATE]|O..." at bounding box center [315, 84] width 44 height 11
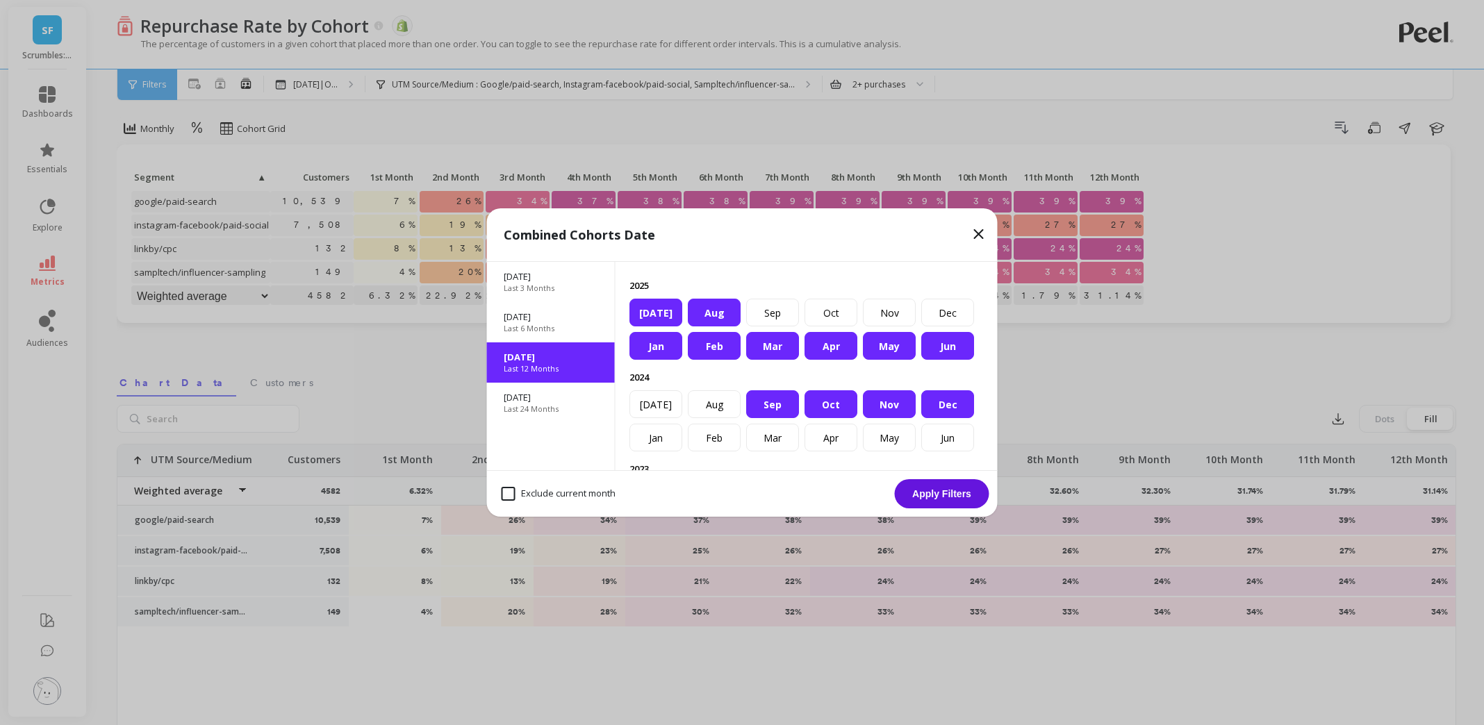
click at [771, 406] on div "Sep" at bounding box center [772, 405] width 53 height 28
click at [831, 409] on div "Oct" at bounding box center [831, 405] width 53 height 28
click at [887, 409] on div "Nov" at bounding box center [889, 405] width 53 height 28
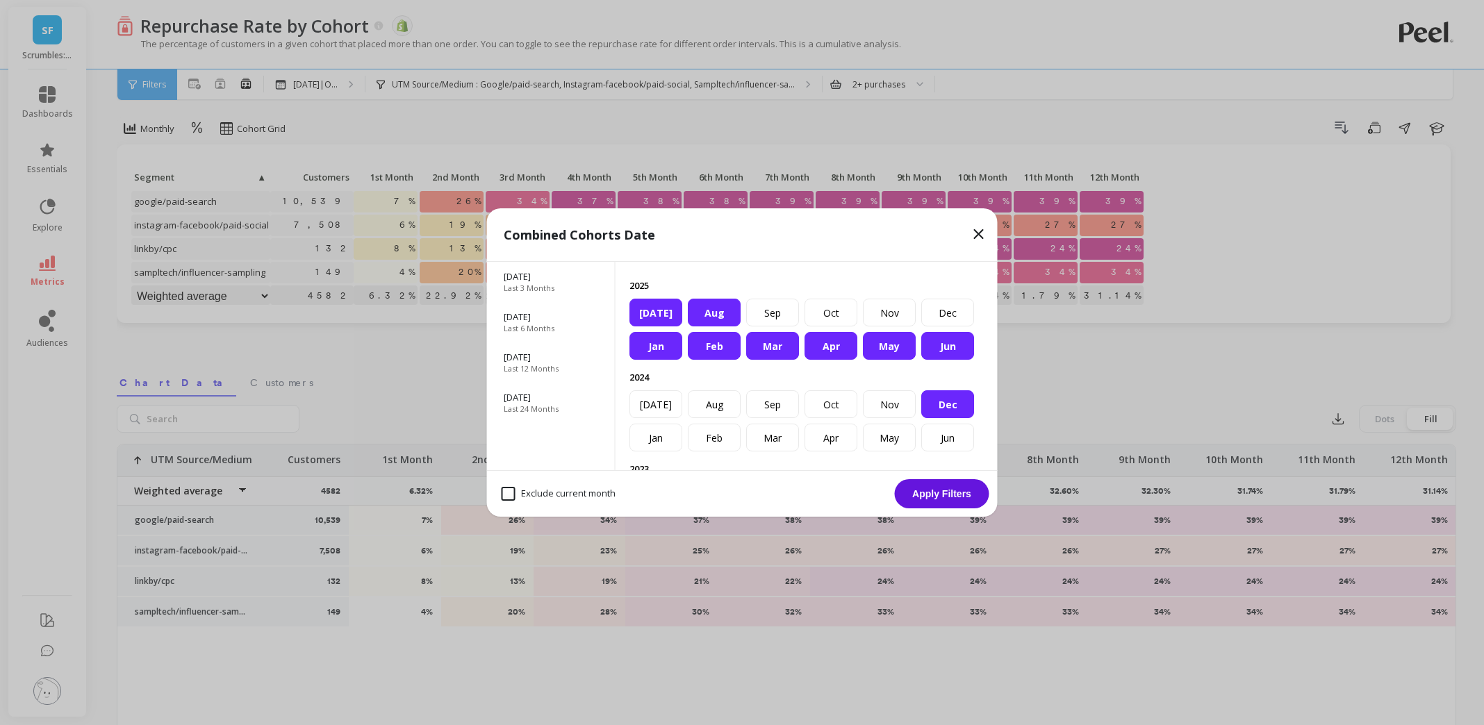
click at [958, 408] on div "Dec" at bounding box center [947, 405] width 53 height 28
click at [942, 502] on button "Apply Filters" at bounding box center [942, 493] width 95 height 29
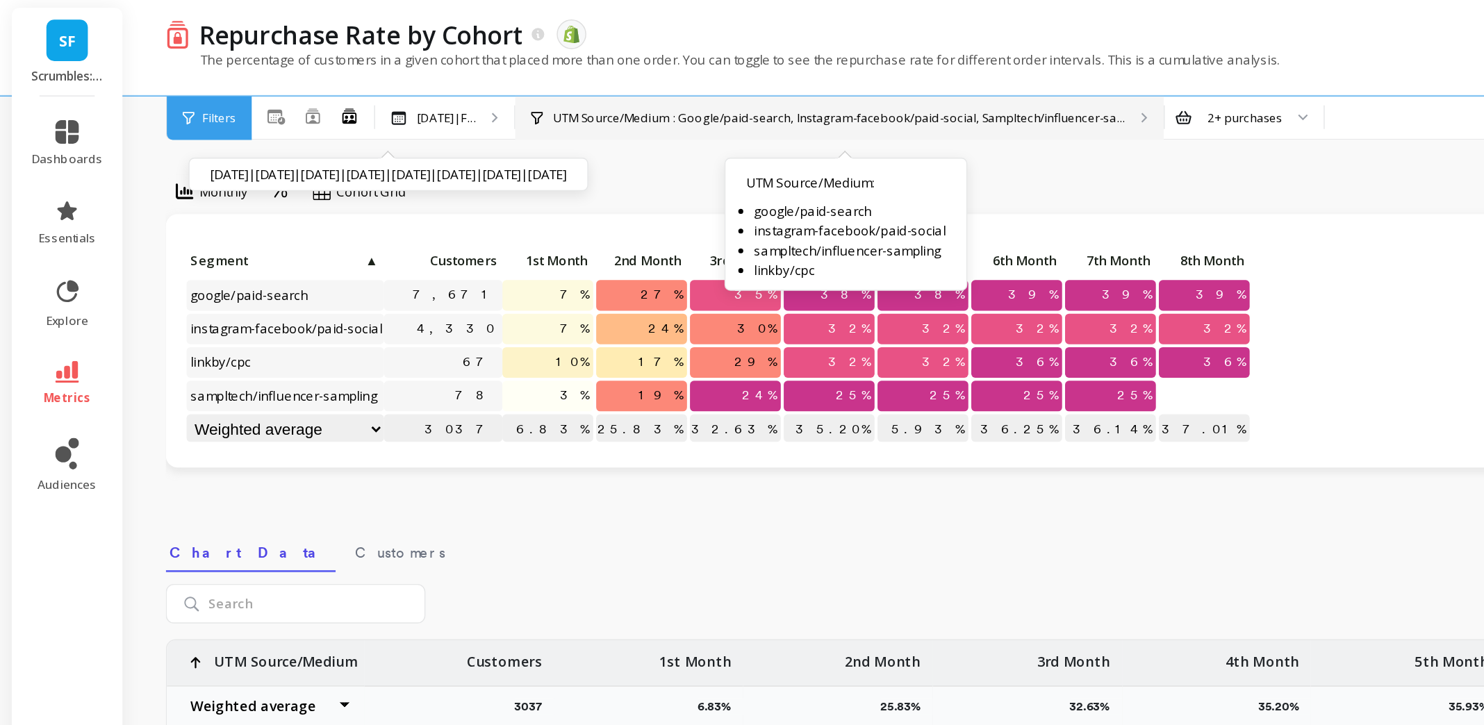
click at [789, 85] on p "UTM Source/Medium : Google/paid-search, Instagram-facebook/paid-social, Samplte…" at bounding box center [590, 84] width 403 height 11
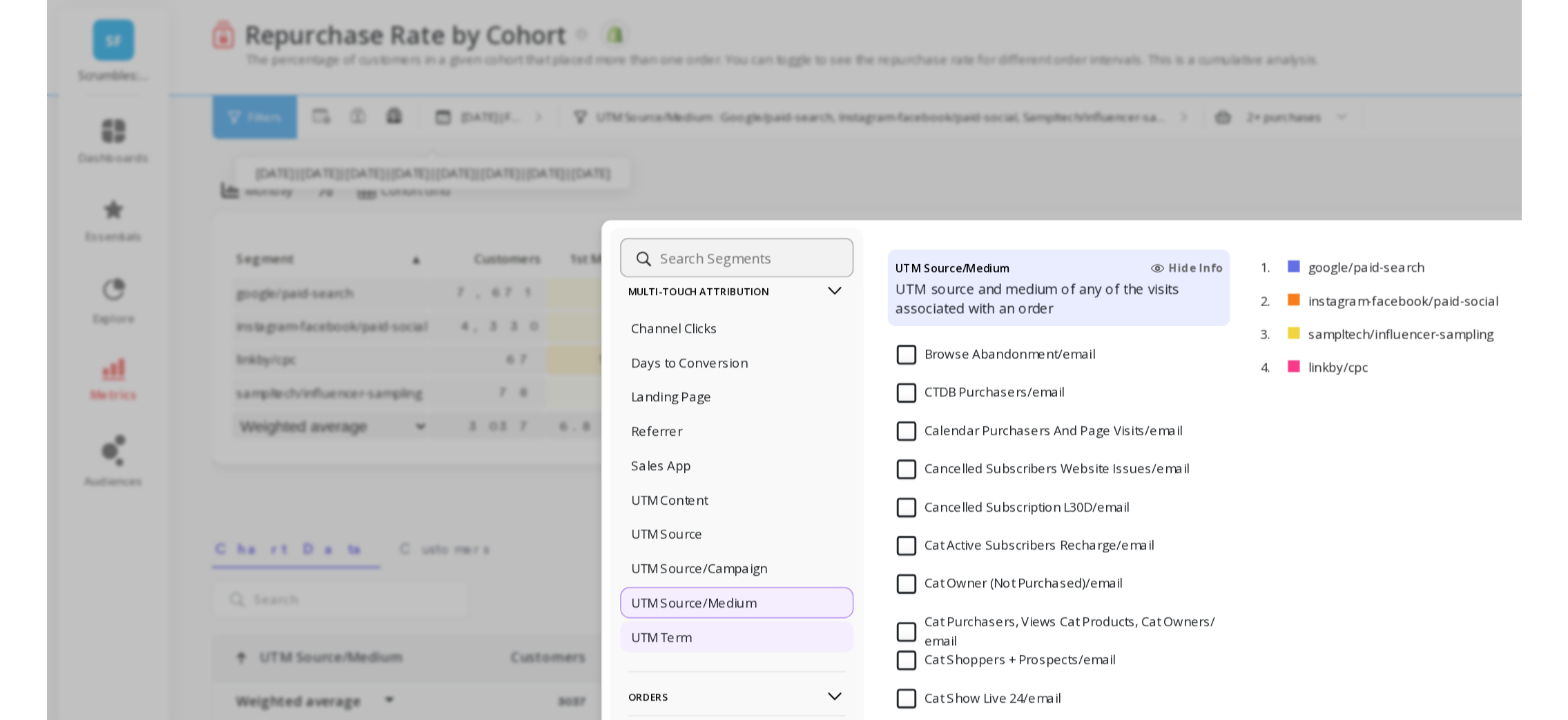
scroll to position [207, 0]
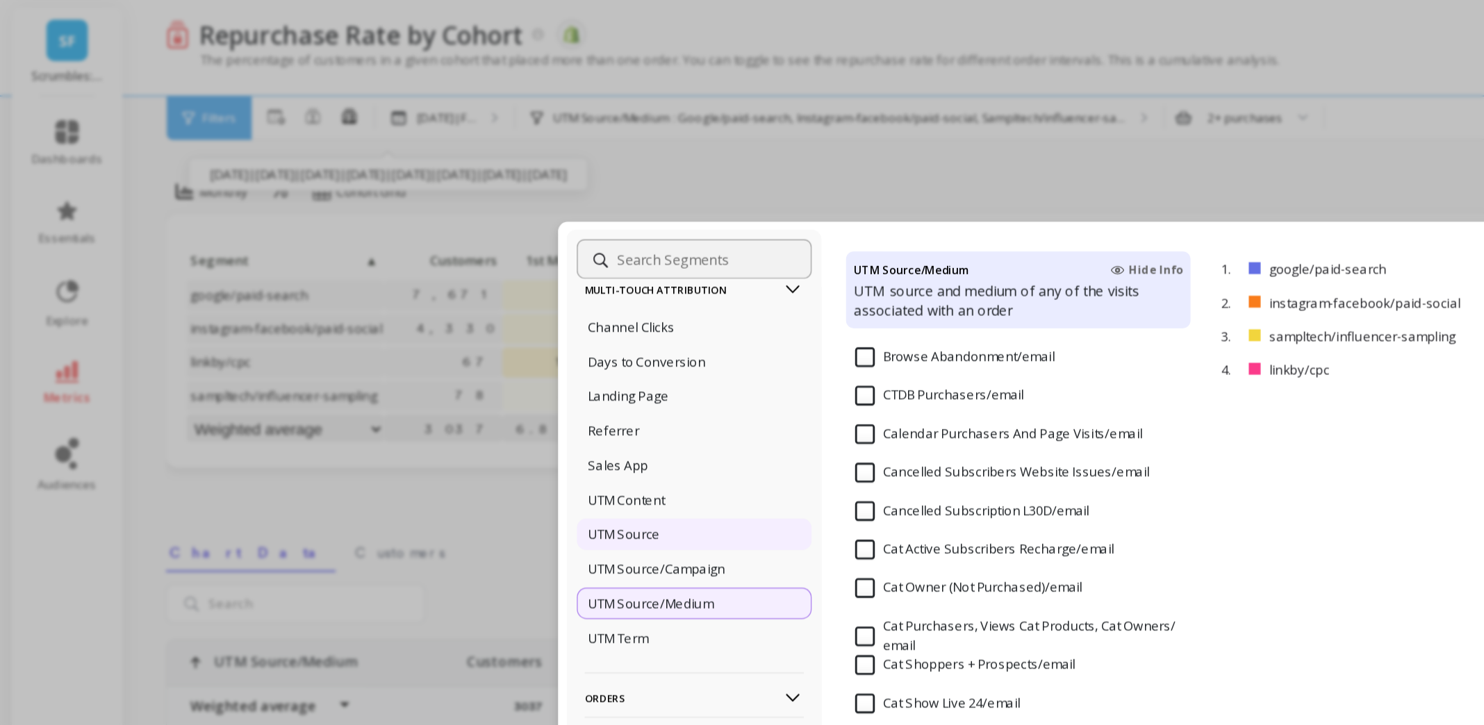
click at [466, 382] on div "UTM Source" at bounding box center [488, 378] width 165 height 22
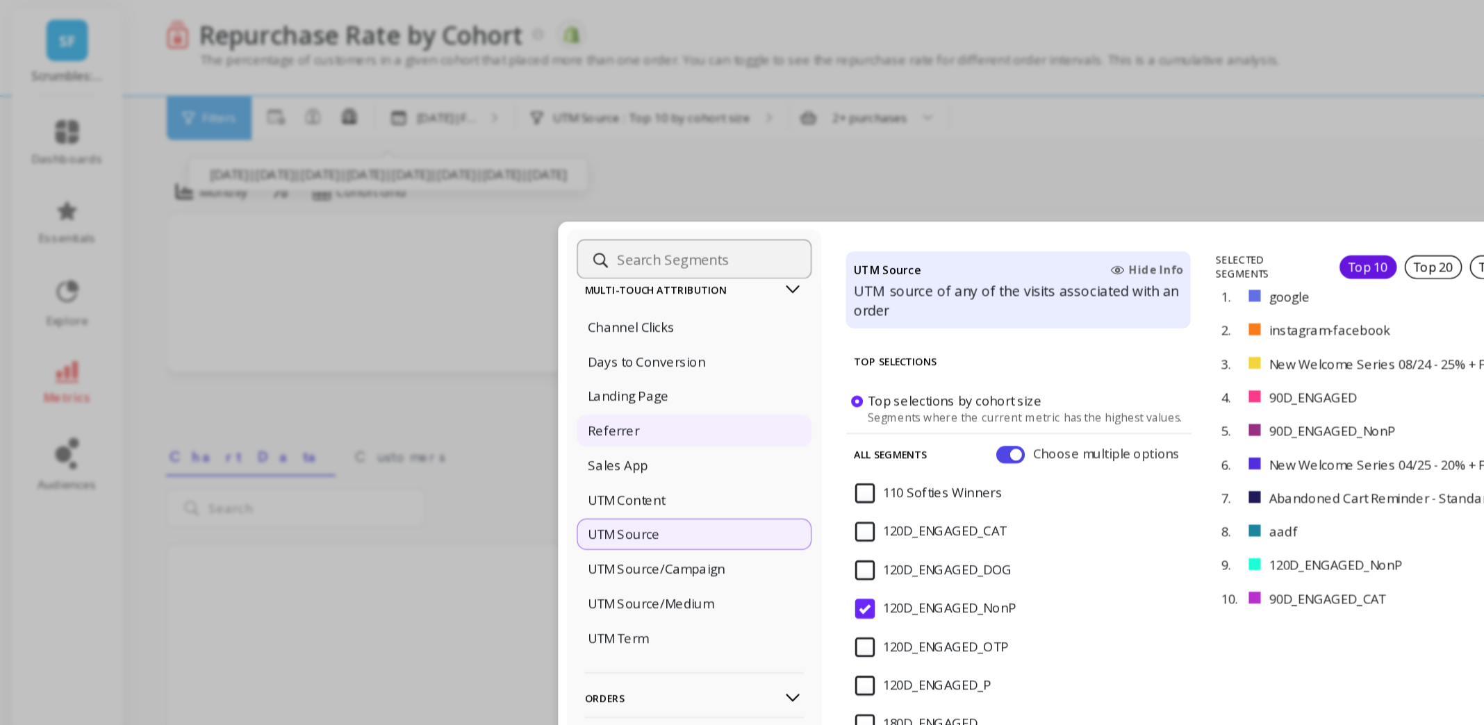
click at [487, 311] on div "Referrer" at bounding box center [488, 305] width 165 height 22
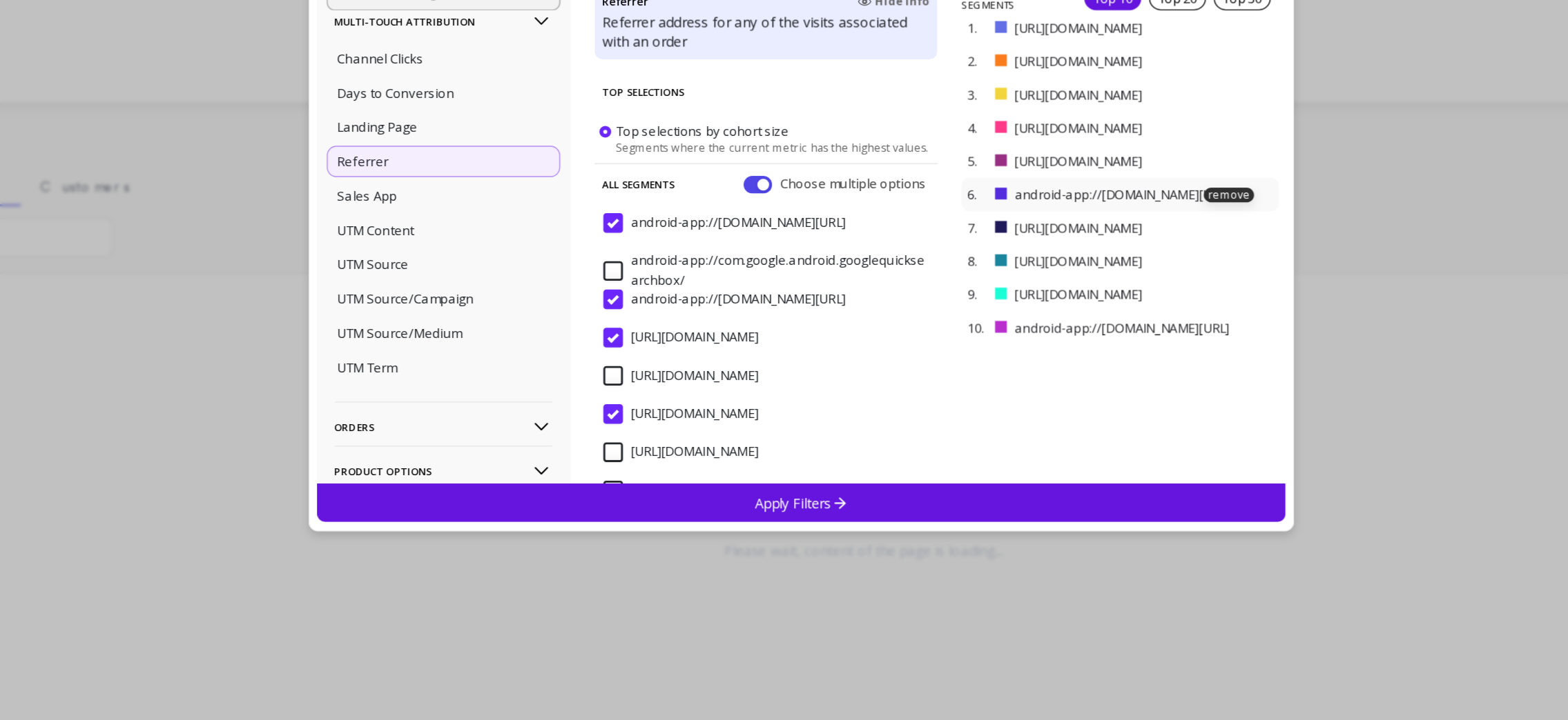
scroll to position [60, 0]
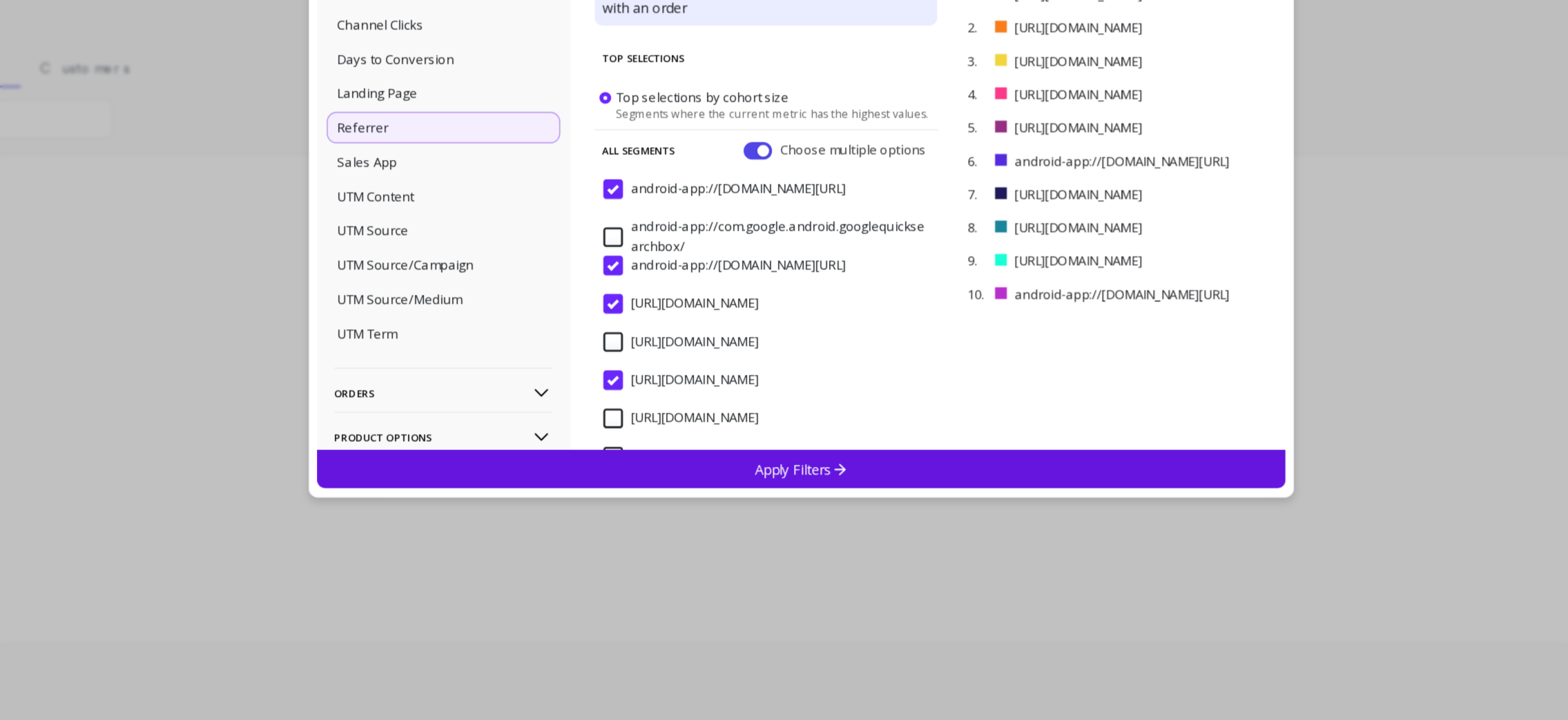
click at [977, 544] on div "Apply Filters" at bounding box center [784, 543] width 683 height 27
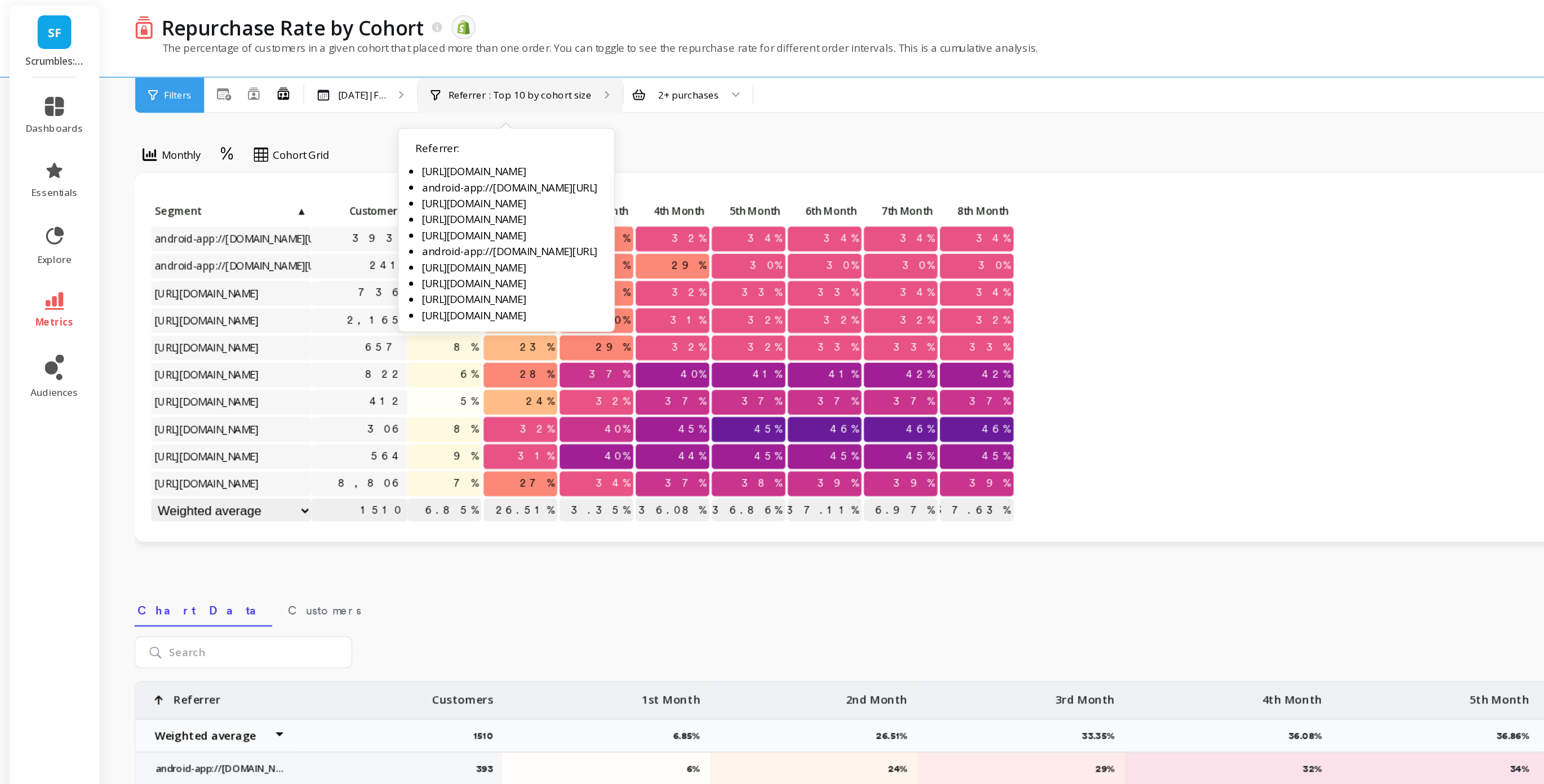
click at [413, 65] on p "Referrer : Top 10 by cohort size" at bounding box center [366, 68] width 101 height 9
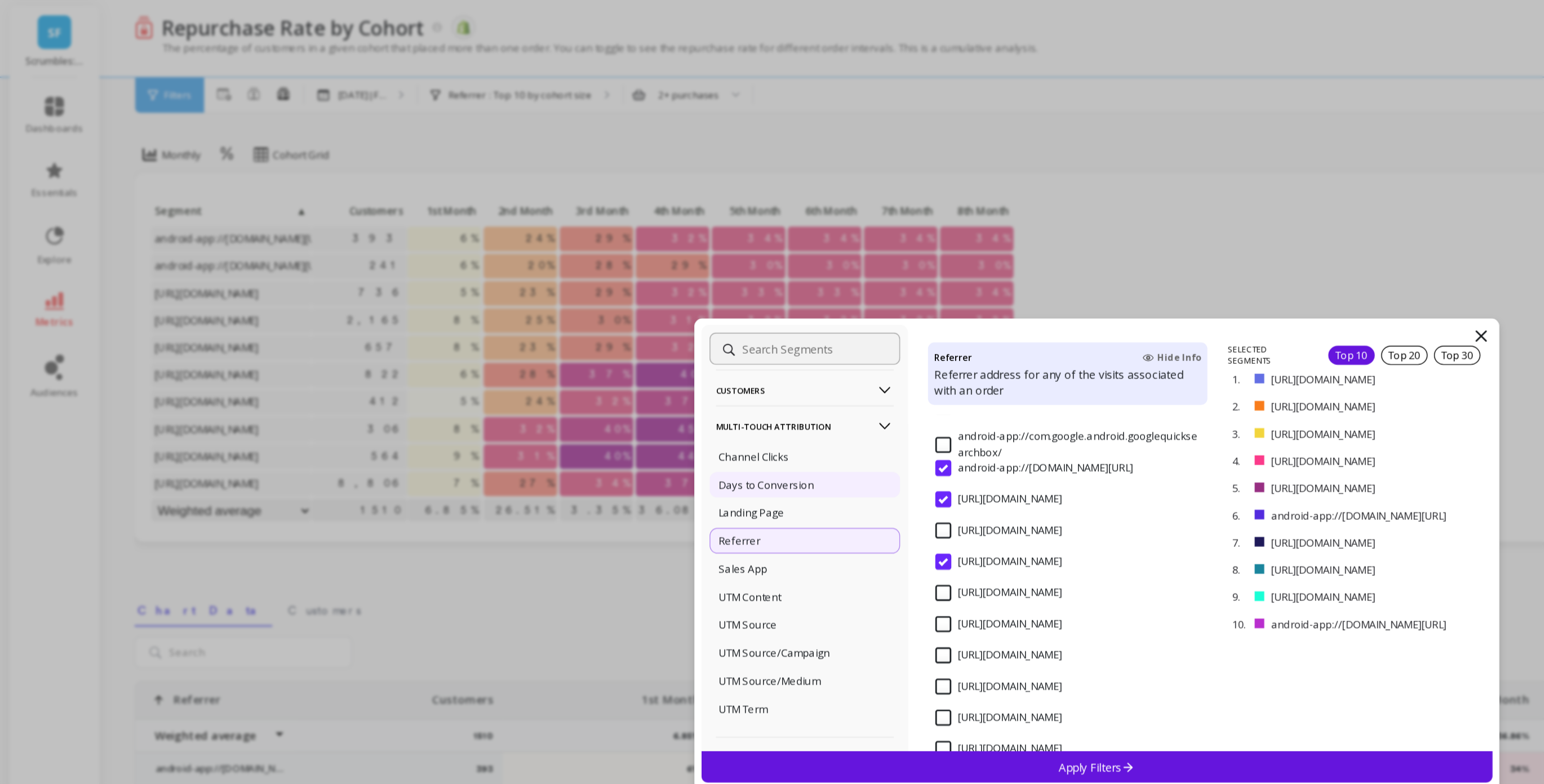
scroll to position [144, 0]
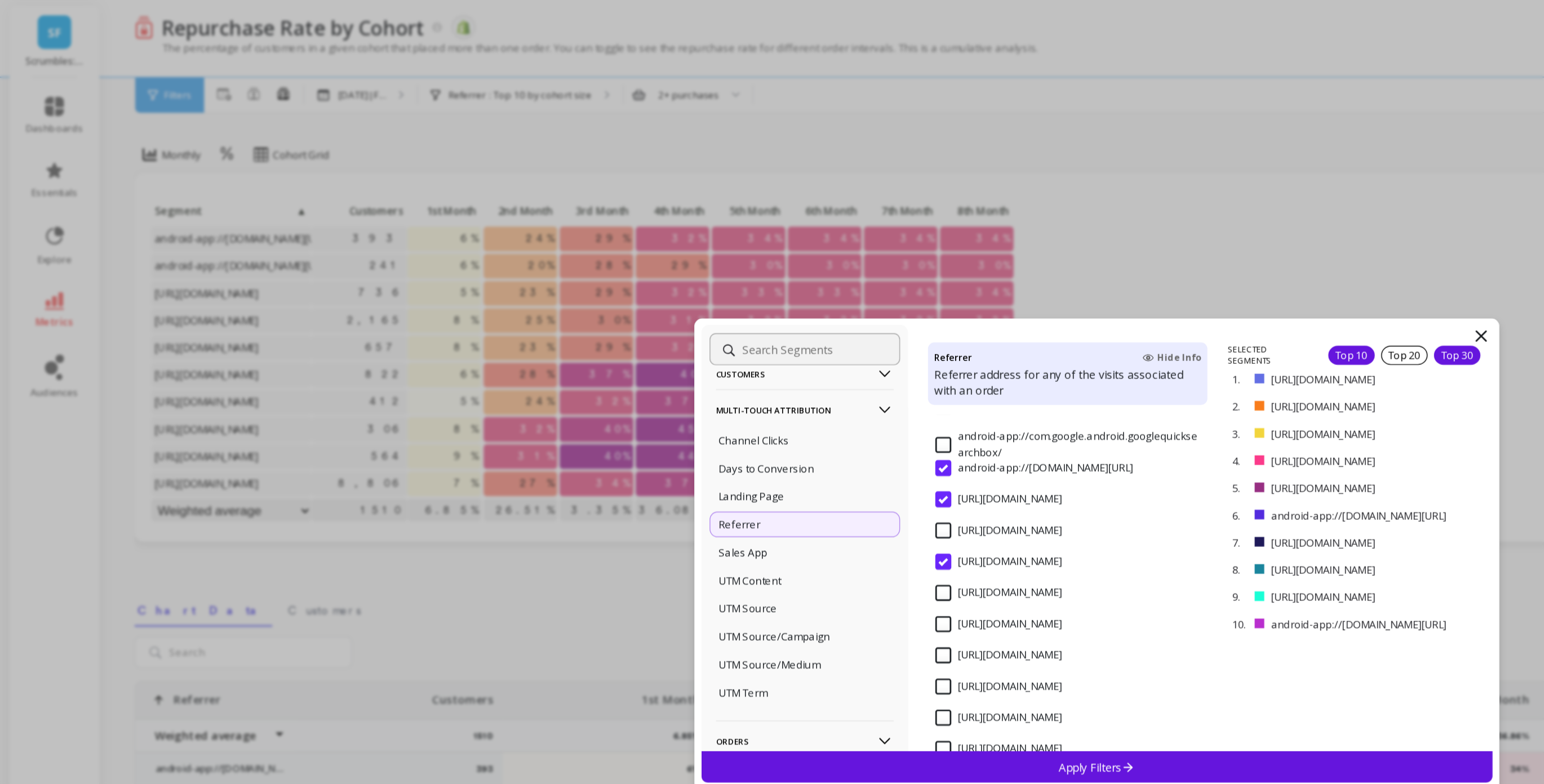
click at [1026, 248] on div "Top 30" at bounding box center [1026, 251] width 32 height 14
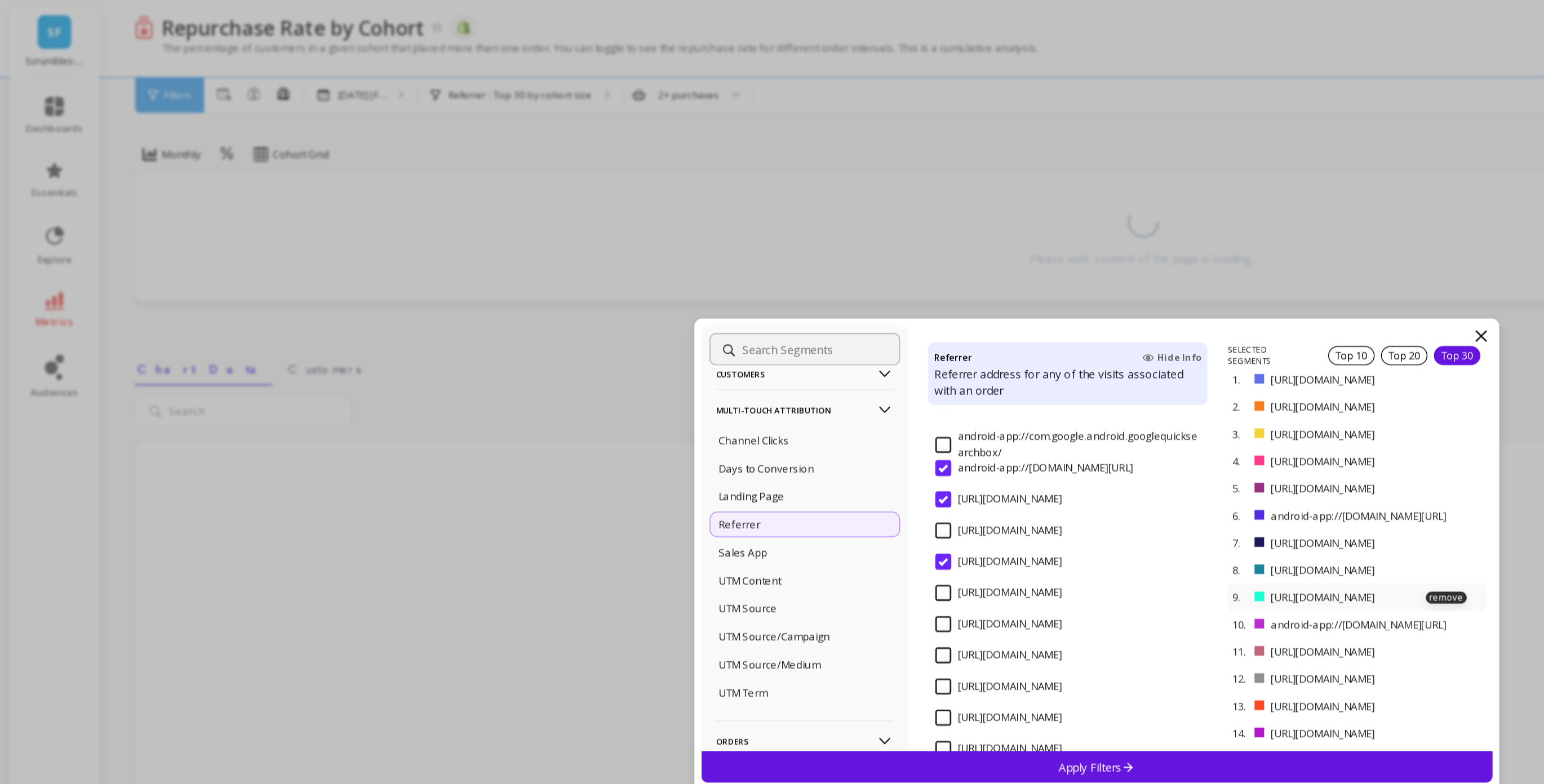
scroll to position [82, 0]
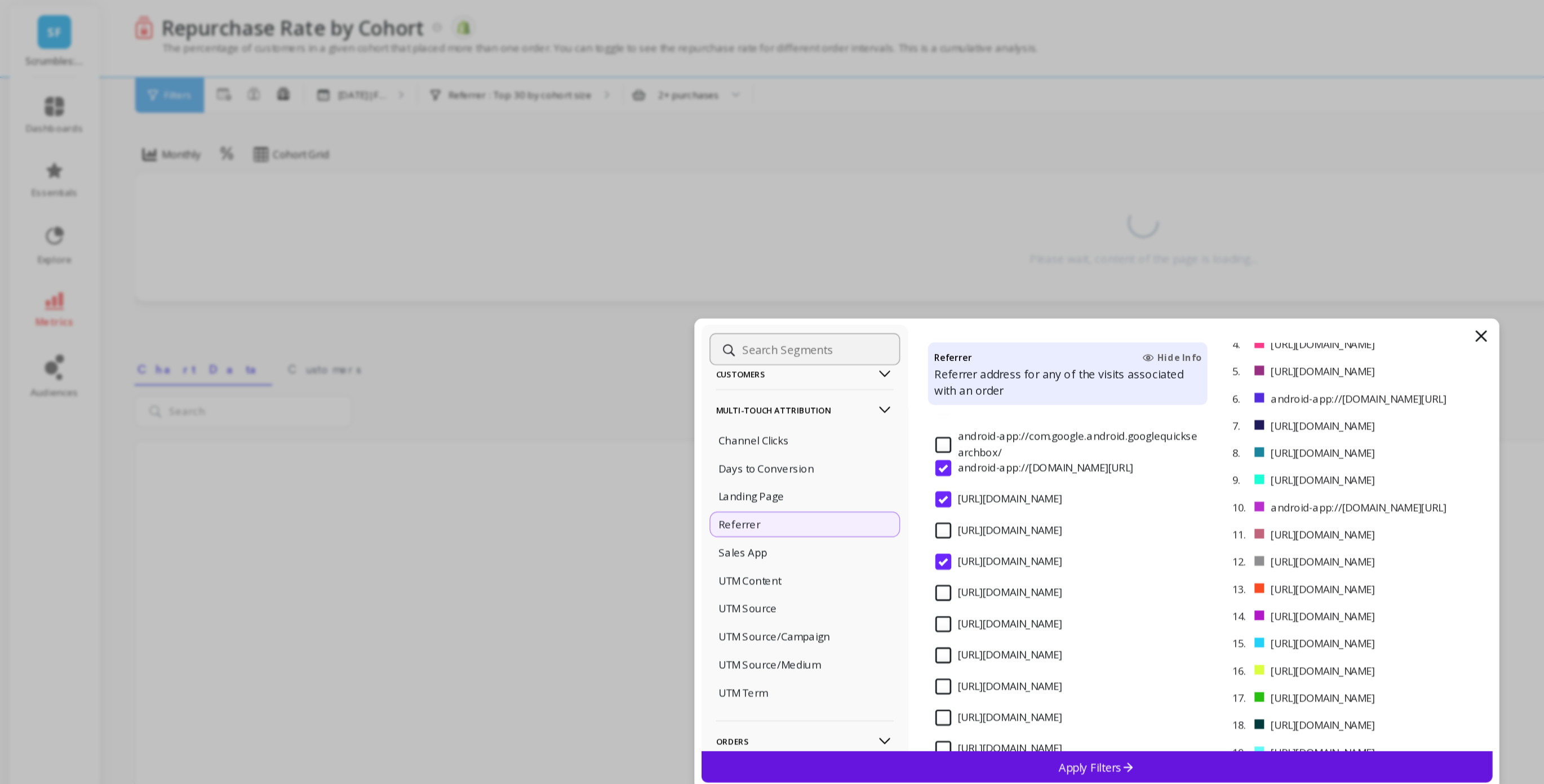
click at [835, 544] on div "Apply Filters" at bounding box center [772, 542] width 557 height 22
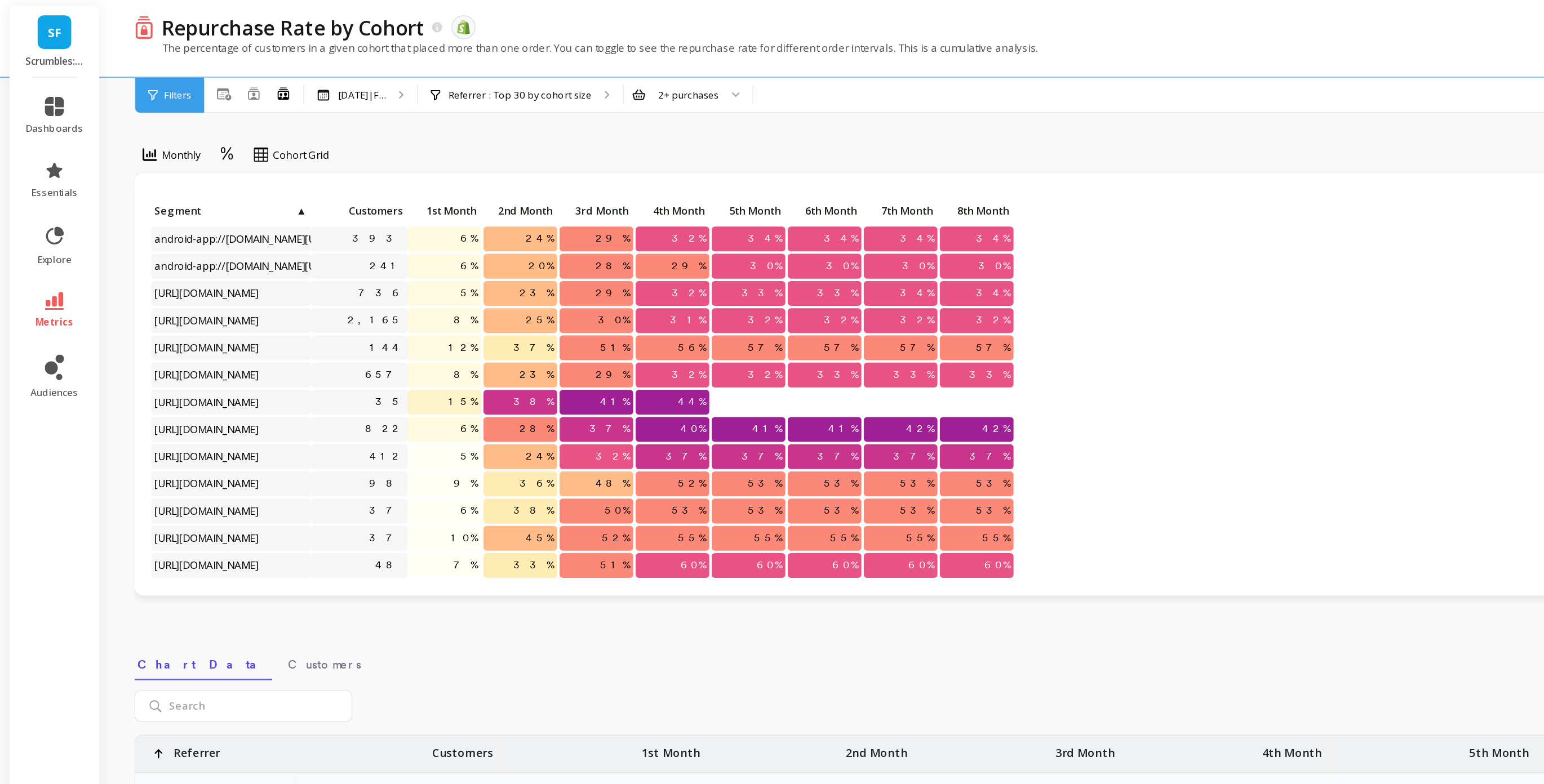
click at [696, 148] on span "8th Month" at bounding box center [687, 149] width 46 height 9
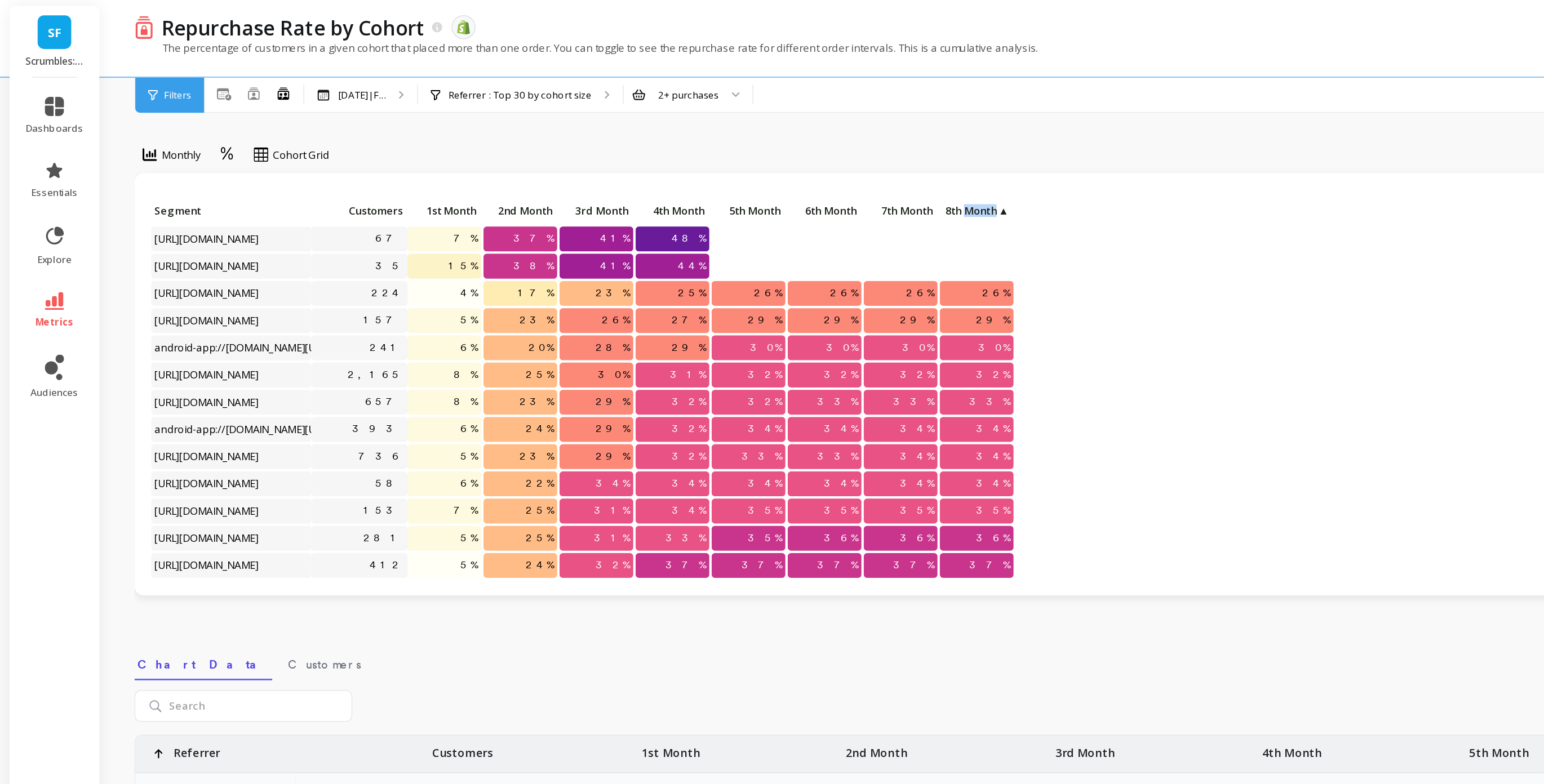
click at [696, 148] on span "8th Month" at bounding box center [683, 149] width 38 height 9
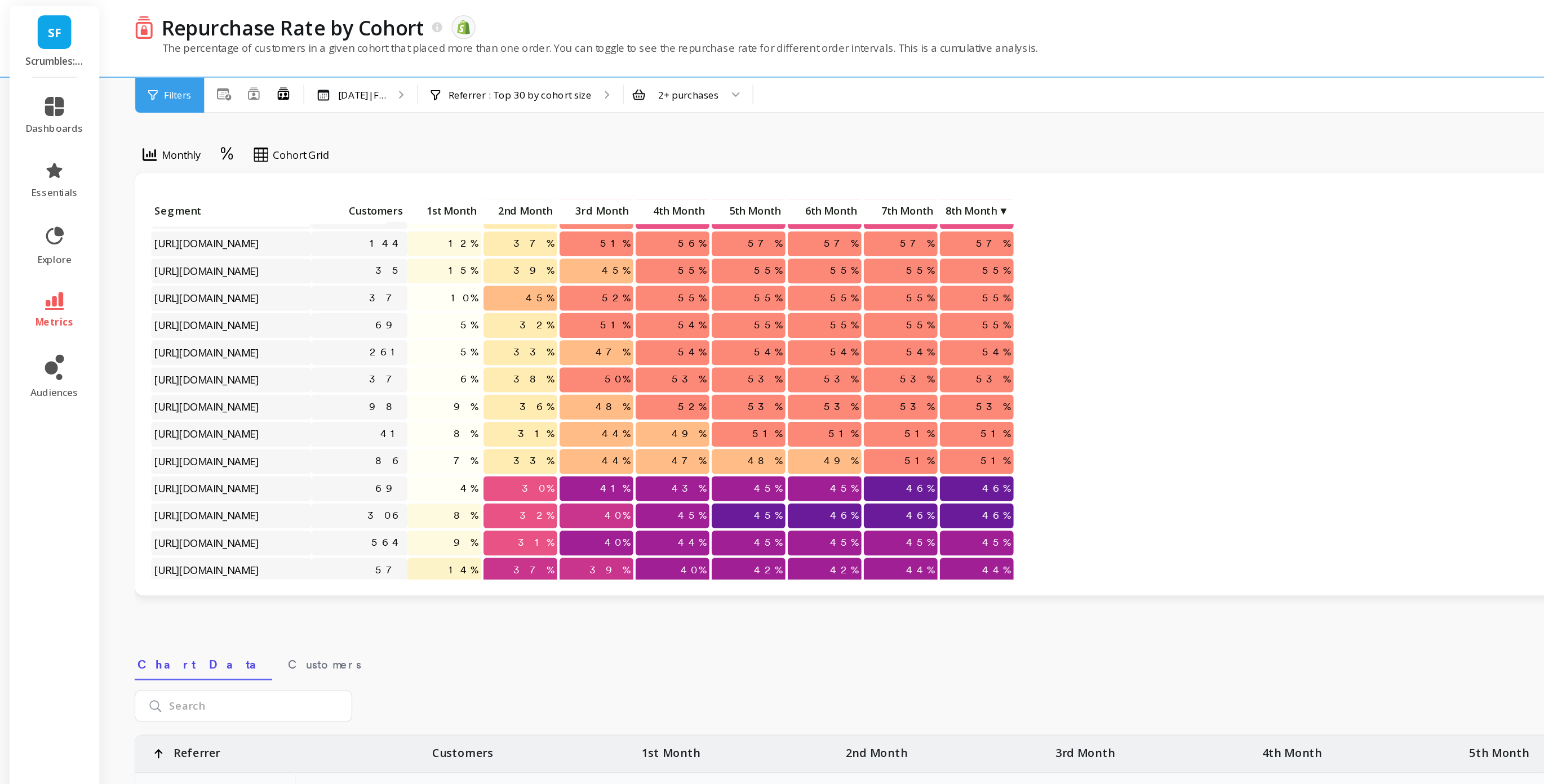
scroll to position [40, 0]
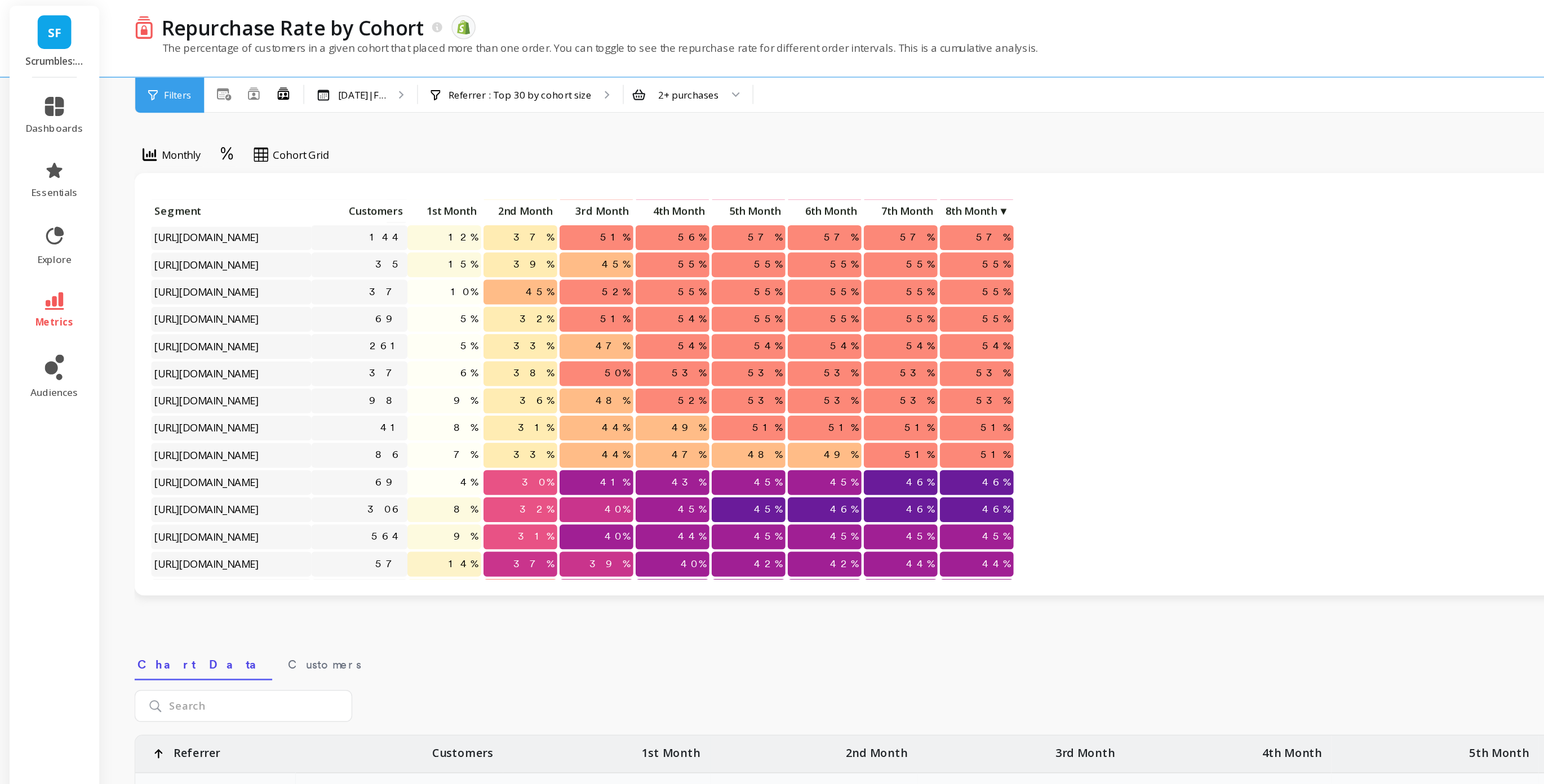
click at [270, 147] on span "Customers" at bounding box center [252, 149] width 62 height 9
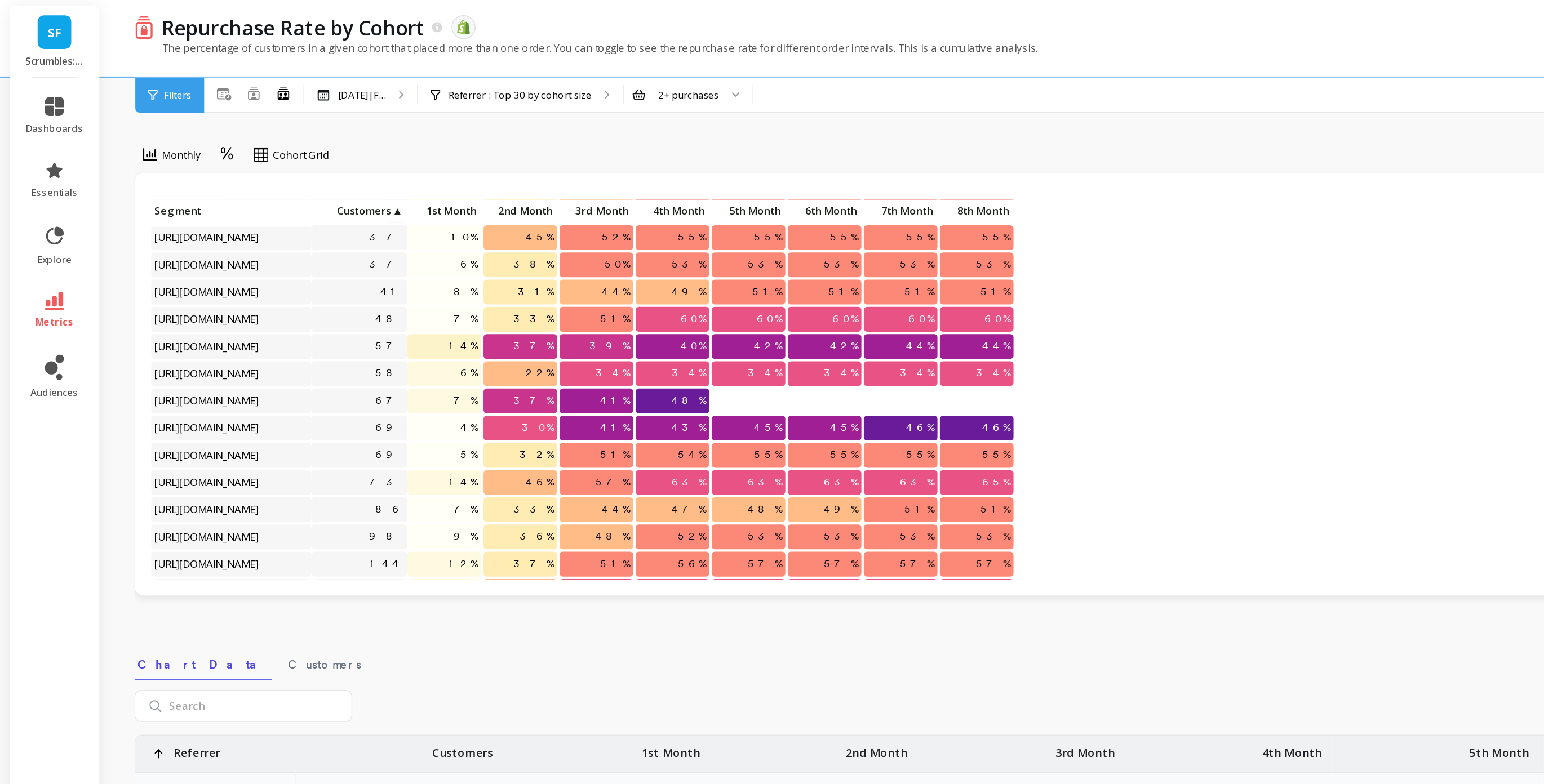
click at [270, 147] on span "Customers" at bounding box center [248, 149] width 54 height 9
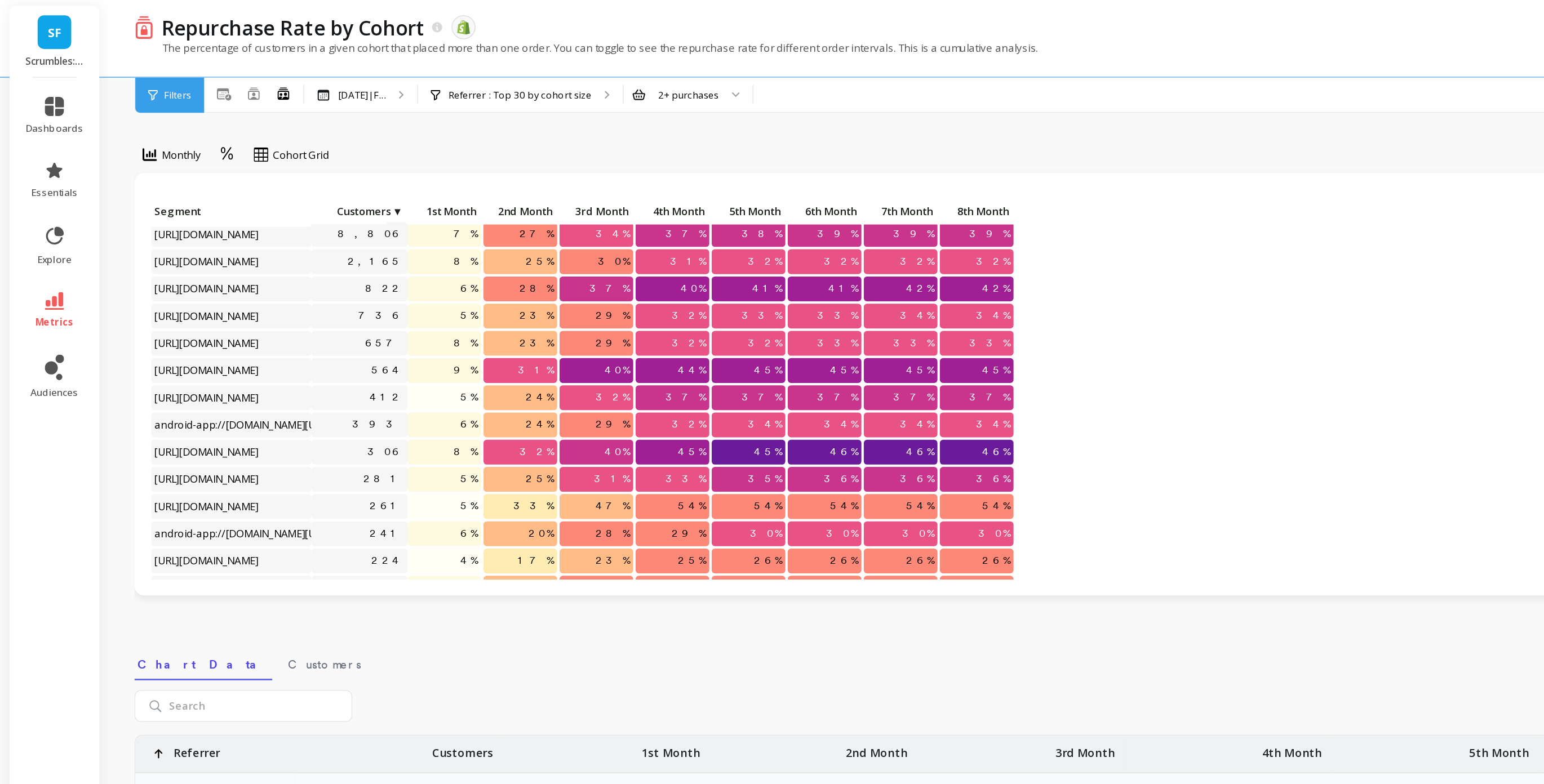
scroll to position [0, 0]
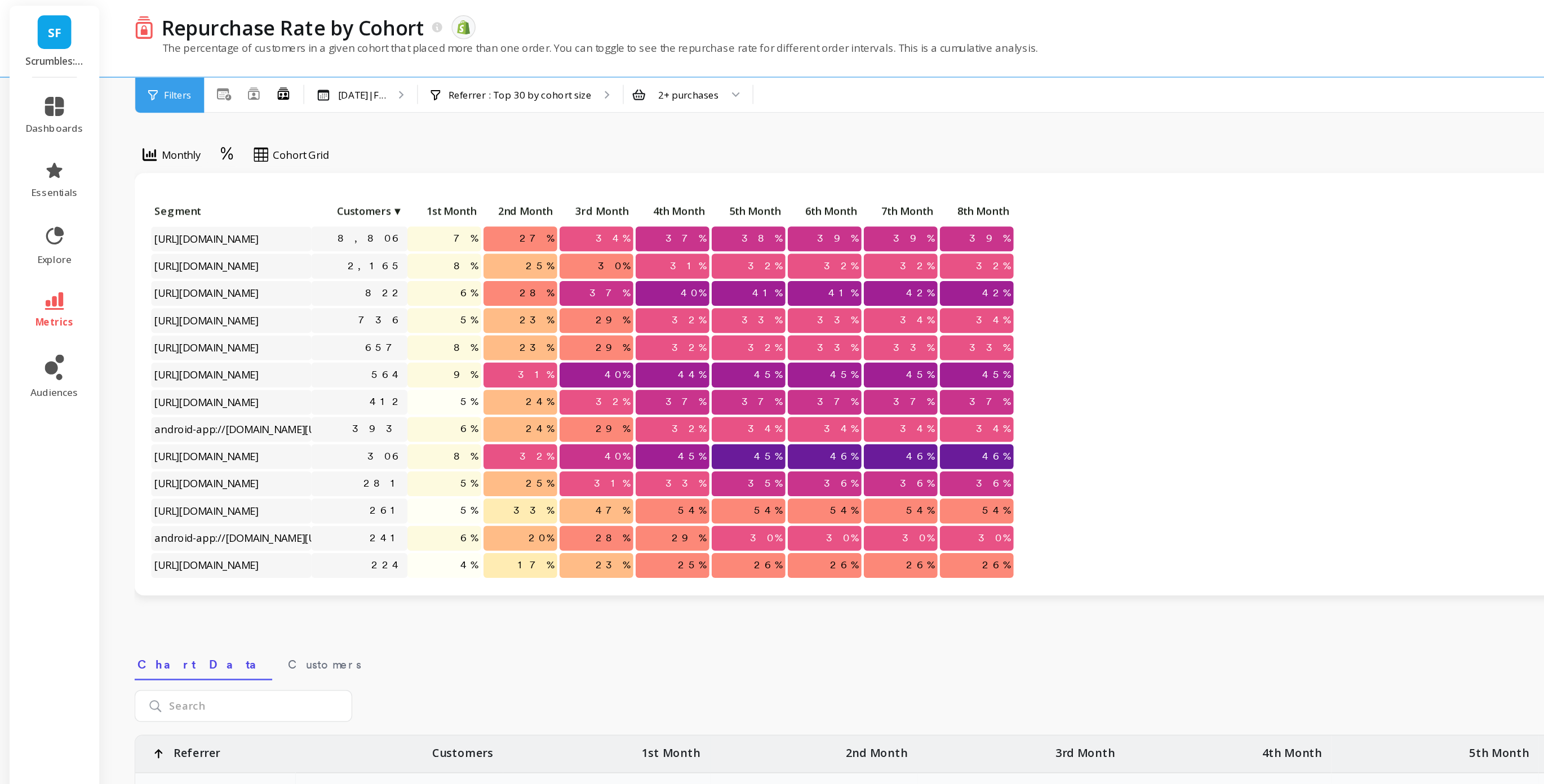
drag, startPoint x: 697, startPoint y: 210, endPoint x: 736, endPoint y: 210, distance: 39.0
click at [736, 210] on div "Click to create an audience 8,806 7% 27% 34% 37% 38% 39% 39% 39% Click to creat…" at bounding box center [805, 276] width 1398 height 268
click at [726, 207] on div "Click to create an audience 8,806 7% 27% 34% 37% 38% 39% 39% 39% Click to creat…" at bounding box center [805, 276] width 1398 height 268
